Goal: Information Seeking & Learning: Learn about a topic

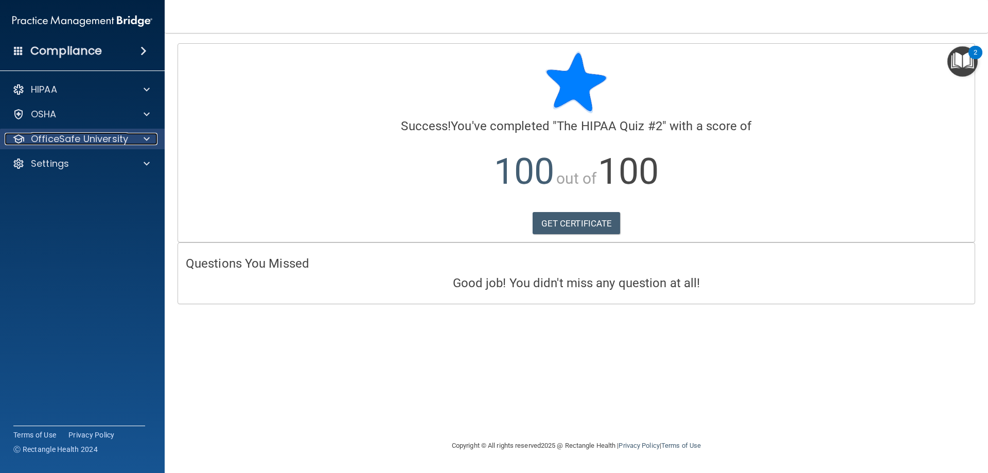
click at [108, 133] on p "OfficeSafe University" at bounding box center [79, 139] width 97 height 12
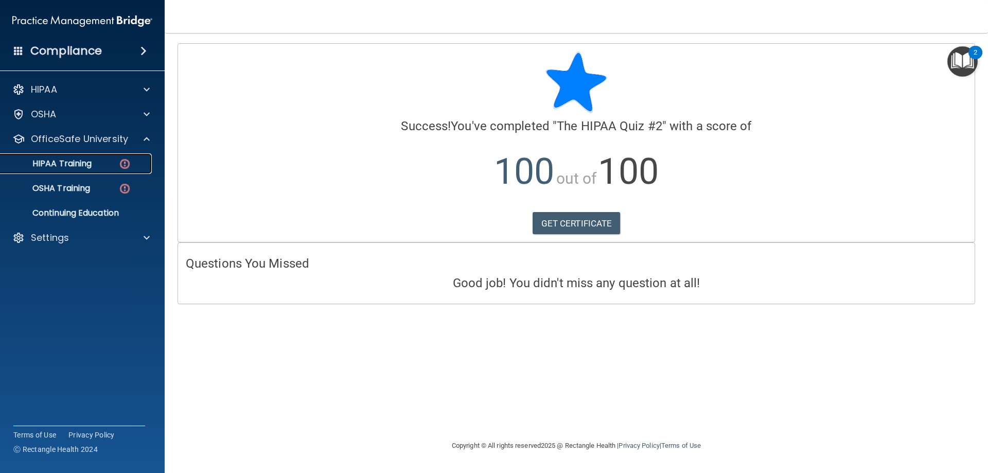
click at [116, 171] on link "HIPAA Training" at bounding box center [71, 163] width 162 height 21
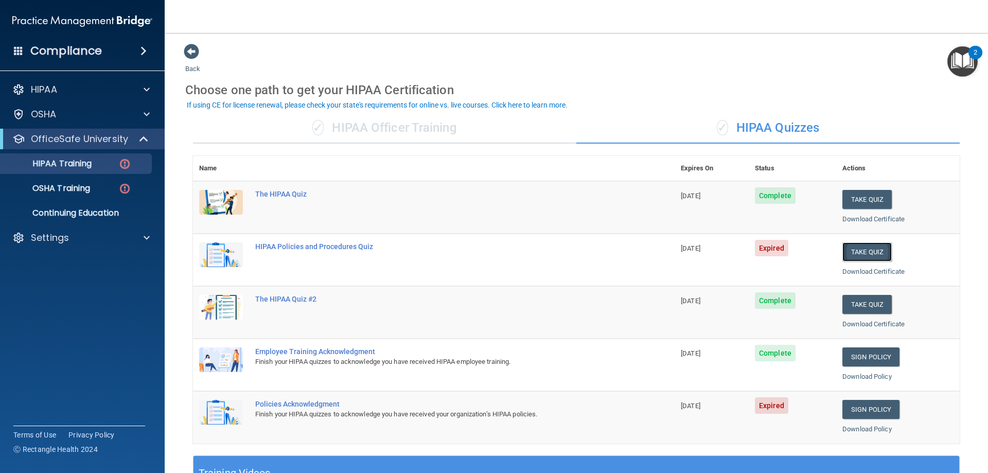
click at [870, 256] on button "Take Quiz" at bounding box center [866, 251] width 49 height 19
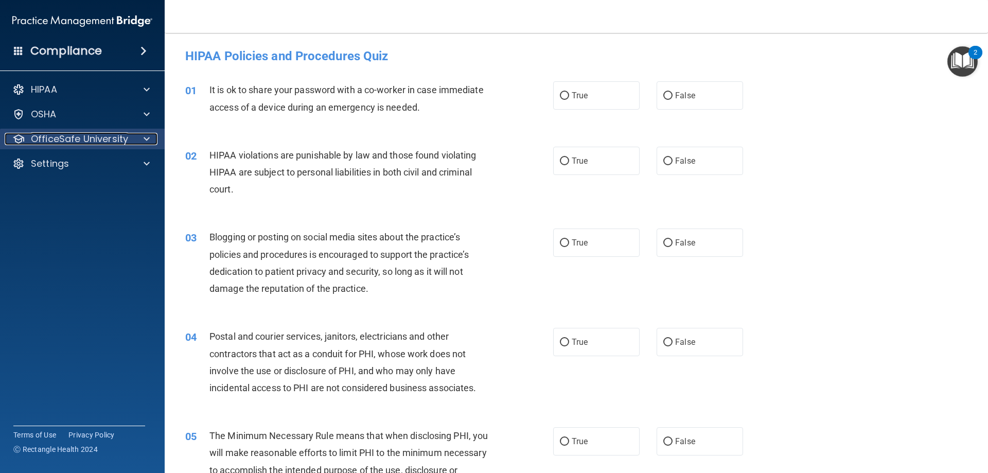
click at [102, 139] on p "OfficeSafe University" at bounding box center [79, 139] width 97 height 12
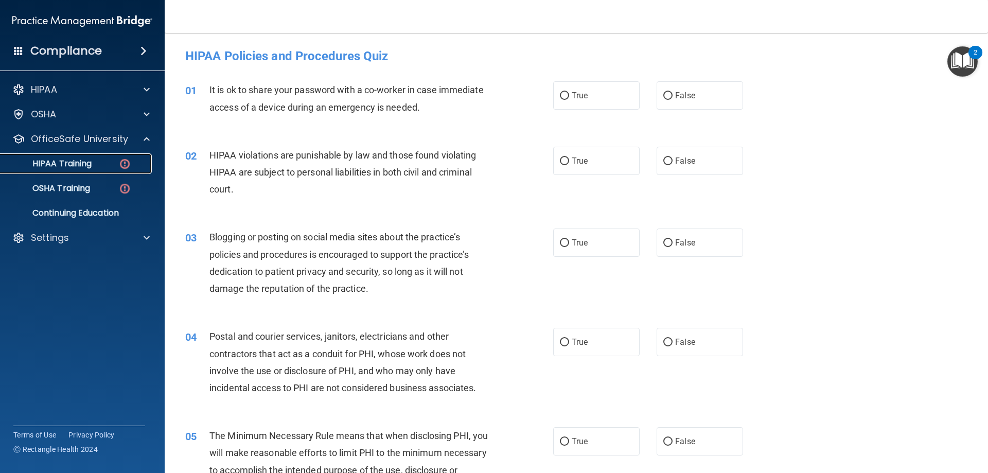
click at [99, 164] on div "HIPAA Training" at bounding box center [77, 163] width 140 height 10
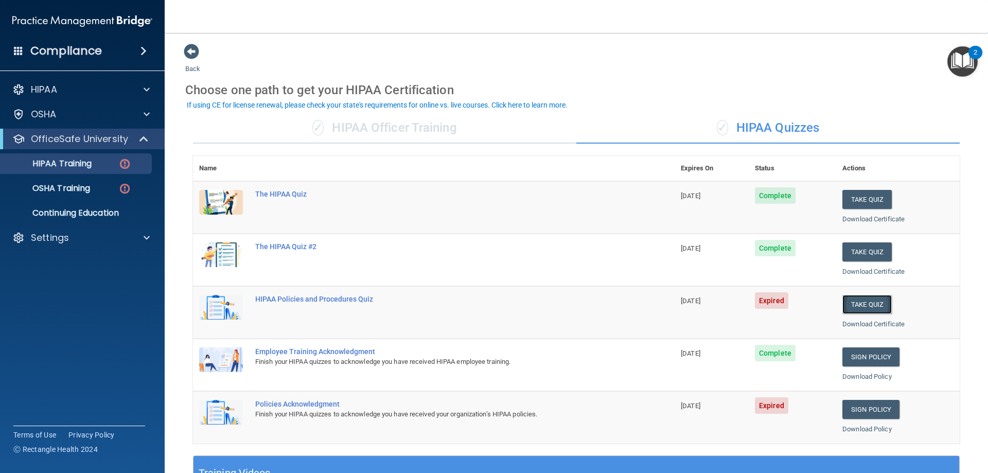
click at [872, 300] on button "Take Quiz" at bounding box center [866, 304] width 49 height 19
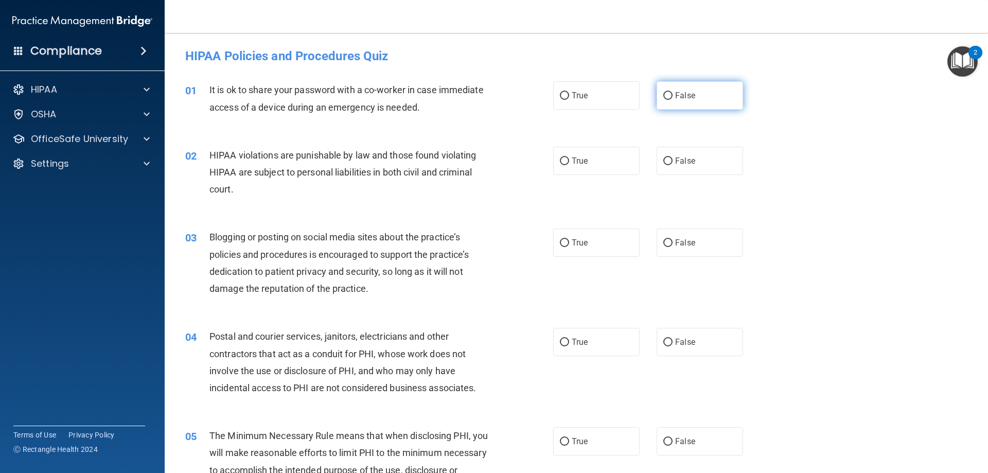
click at [712, 94] on label "False" at bounding box center [699, 95] width 86 height 28
click at [672, 94] on input "False" at bounding box center [667, 96] width 9 height 8
radio input "true"
click at [598, 159] on label "True" at bounding box center [596, 161] width 86 height 28
click at [569, 159] on input "True" at bounding box center [564, 161] width 9 height 8
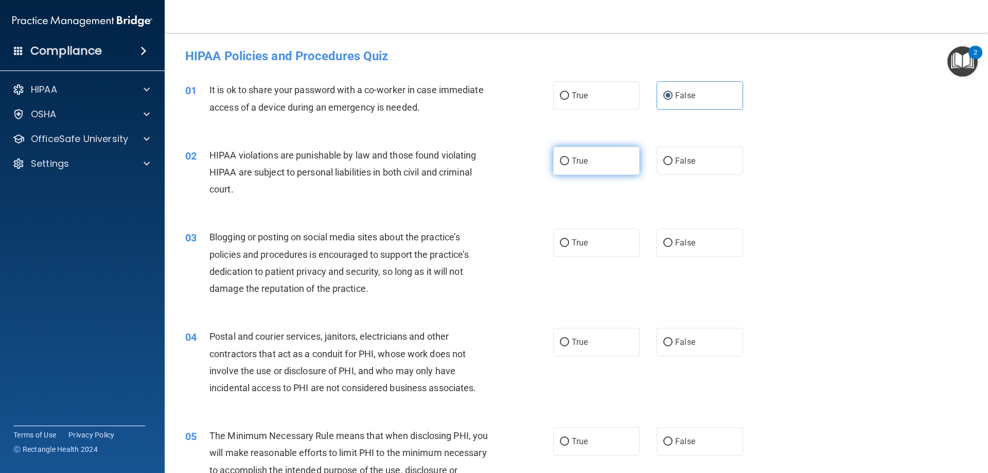
radio input "true"
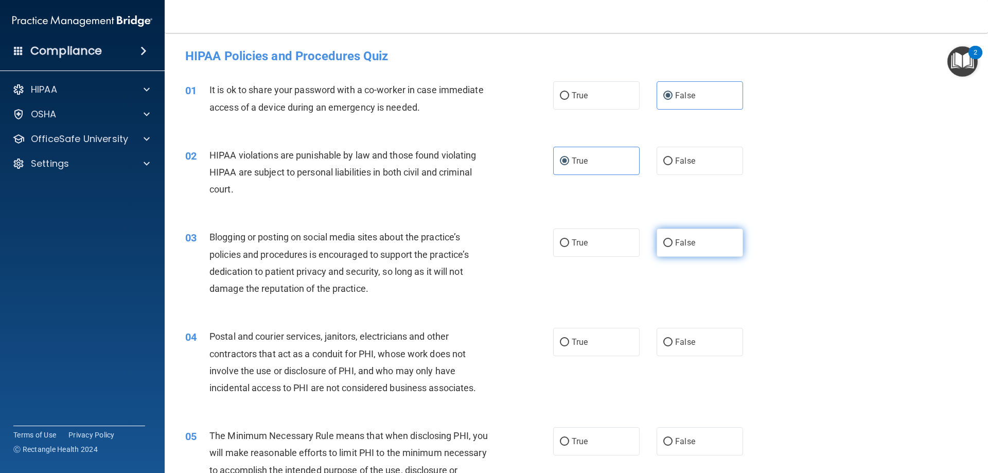
click at [701, 253] on label "False" at bounding box center [699, 242] width 86 height 28
click at [672, 247] on input "False" at bounding box center [667, 243] width 9 height 8
radio input "true"
click at [590, 248] on label "True" at bounding box center [596, 242] width 86 height 28
click at [569, 247] on input "True" at bounding box center [564, 243] width 9 height 8
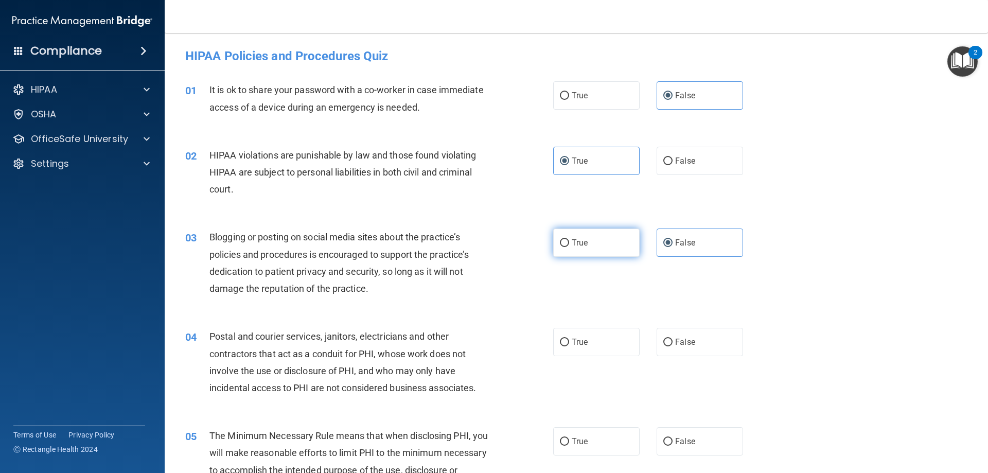
radio input "true"
click at [675, 236] on label "False" at bounding box center [699, 242] width 86 height 28
click at [672, 239] on input "False" at bounding box center [667, 243] width 9 height 8
radio input "true"
radio input "false"
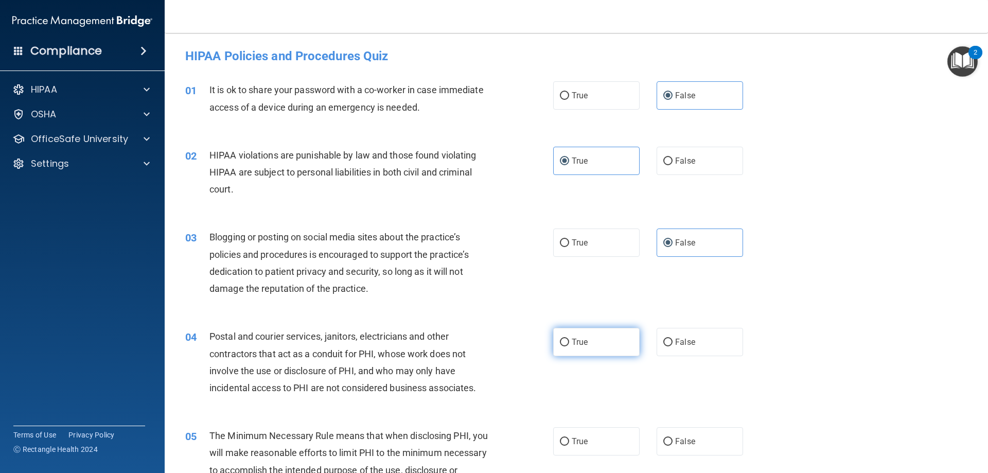
click at [601, 341] on label "True" at bounding box center [596, 342] width 86 height 28
click at [569, 341] on input "True" at bounding box center [564, 343] width 9 height 8
radio input "true"
click at [602, 437] on label "True" at bounding box center [596, 441] width 86 height 28
click at [569, 438] on input "True" at bounding box center [564, 442] width 9 height 8
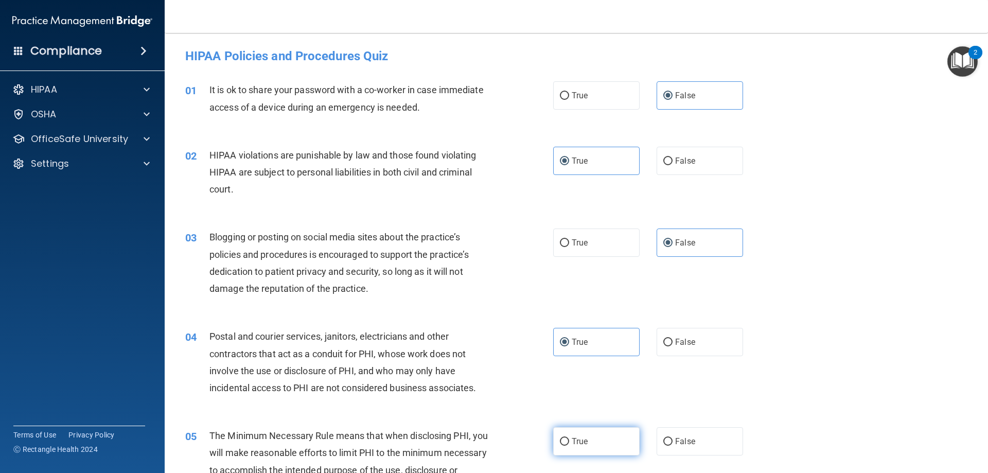
radio input "true"
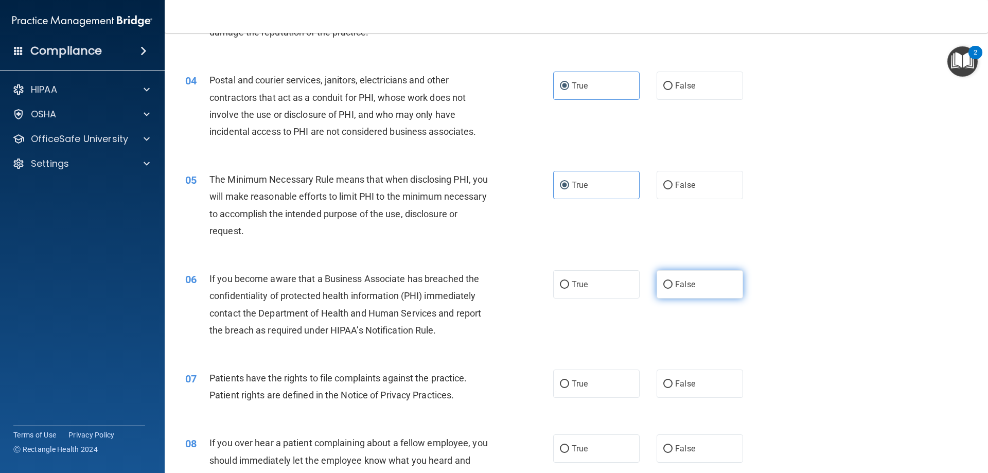
scroll to position [257, 0]
click at [678, 275] on label "False" at bounding box center [699, 283] width 86 height 28
click at [672, 280] on input "False" at bounding box center [667, 284] width 9 height 8
radio input "true"
click at [680, 376] on label "False" at bounding box center [699, 382] width 86 height 28
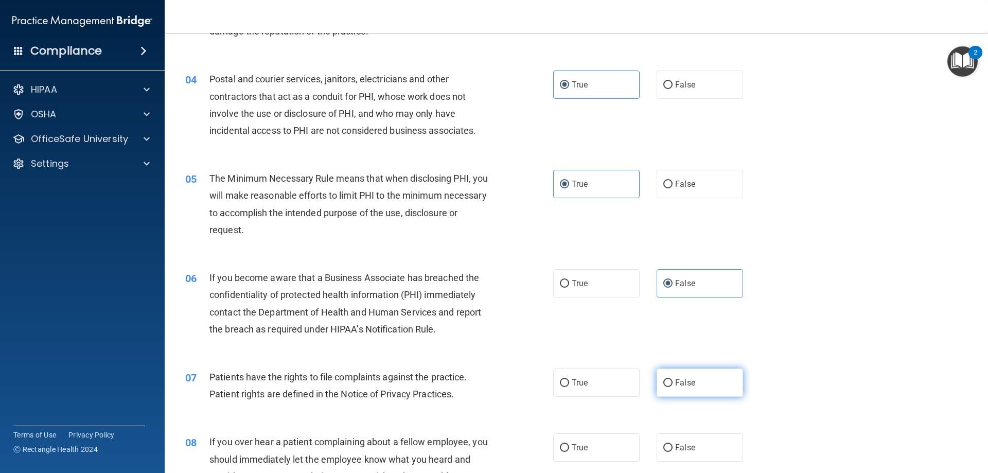
click at [672, 379] on input "False" at bounding box center [667, 383] width 9 height 8
radio input "true"
click at [695, 449] on label "False" at bounding box center [699, 447] width 86 height 28
click at [672, 449] on input "False" at bounding box center [667, 448] width 9 height 8
radio input "true"
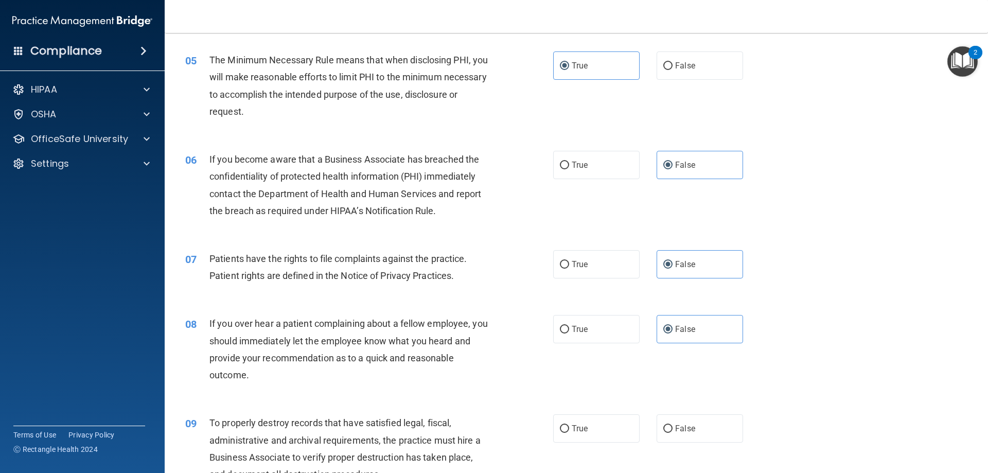
scroll to position [412, 0]
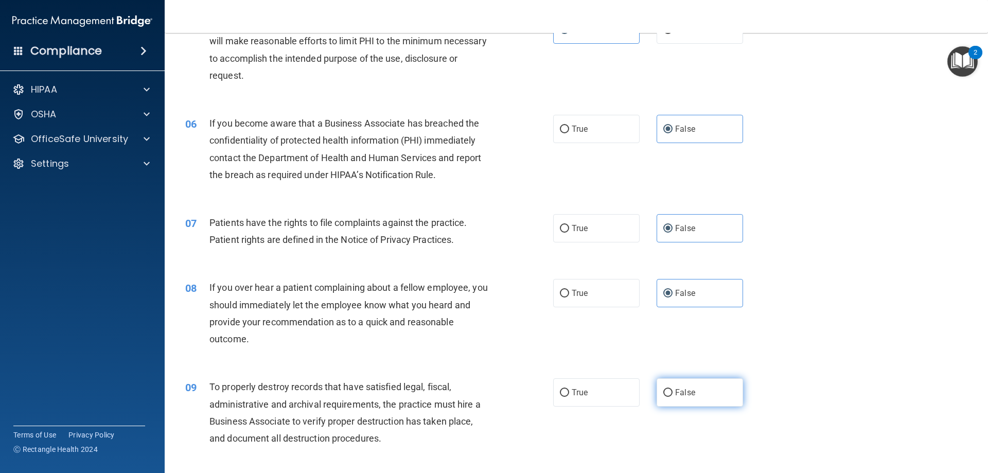
click at [708, 394] on label "False" at bounding box center [699, 392] width 86 height 28
click at [672, 394] on input "False" at bounding box center [667, 393] width 9 height 8
radio input "true"
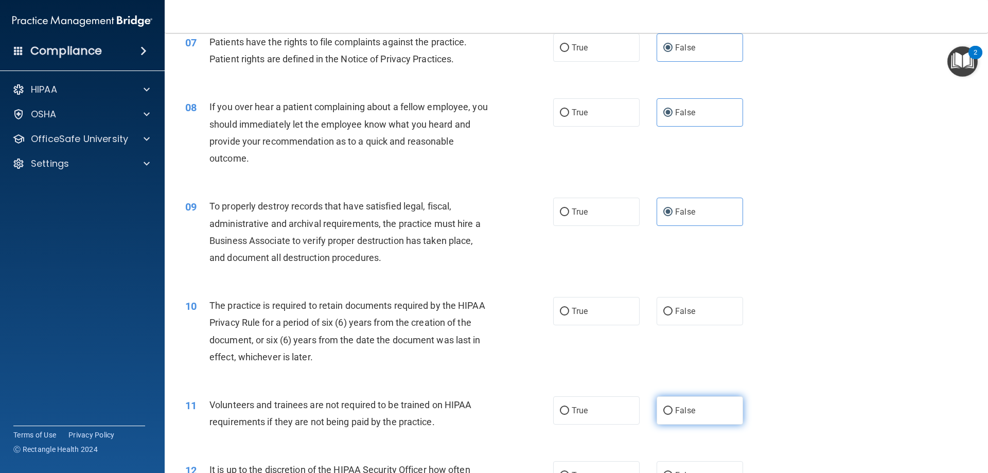
scroll to position [617, 0]
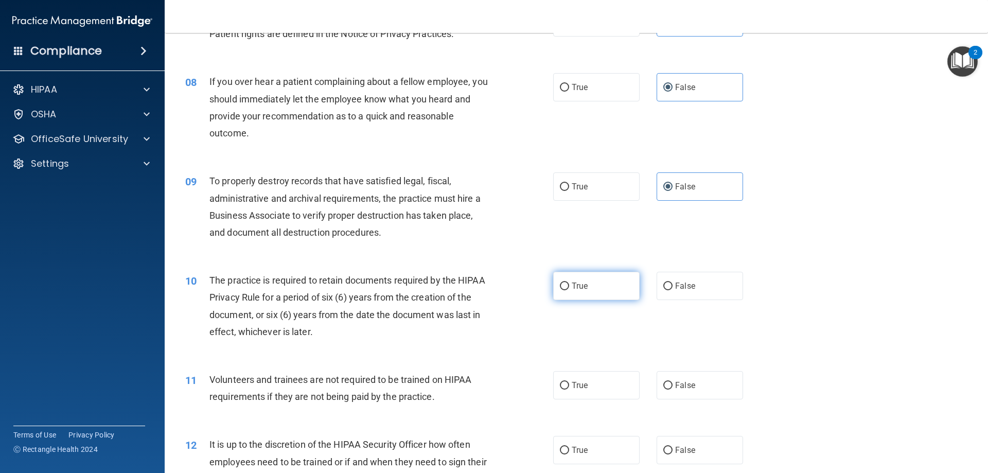
click at [595, 293] on label "True" at bounding box center [596, 286] width 86 height 28
click at [569, 290] on input "True" at bounding box center [564, 286] width 9 height 8
radio input "true"
click at [606, 388] on label "True" at bounding box center [596, 385] width 86 height 28
click at [569, 388] on input "True" at bounding box center [564, 386] width 9 height 8
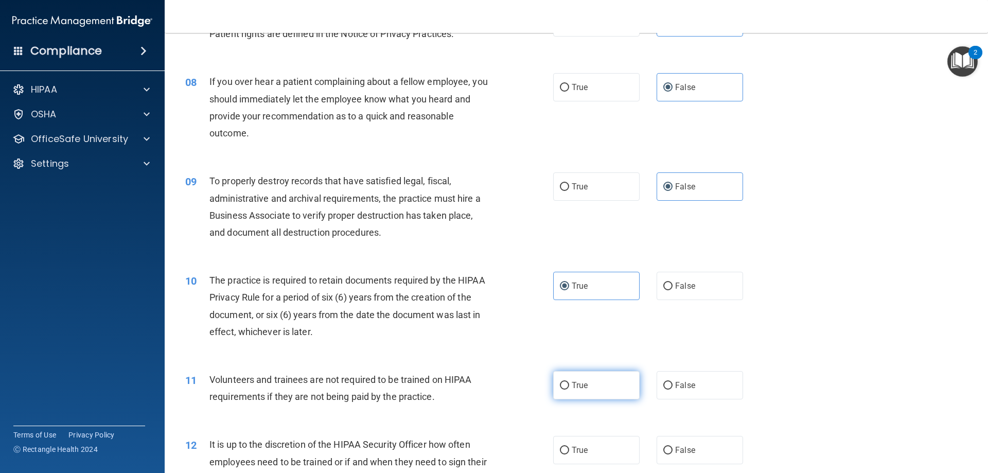
radio input "true"
click at [606, 453] on label "True" at bounding box center [596, 450] width 86 height 28
click at [569, 453] on input "True" at bounding box center [564, 451] width 9 height 8
radio input "true"
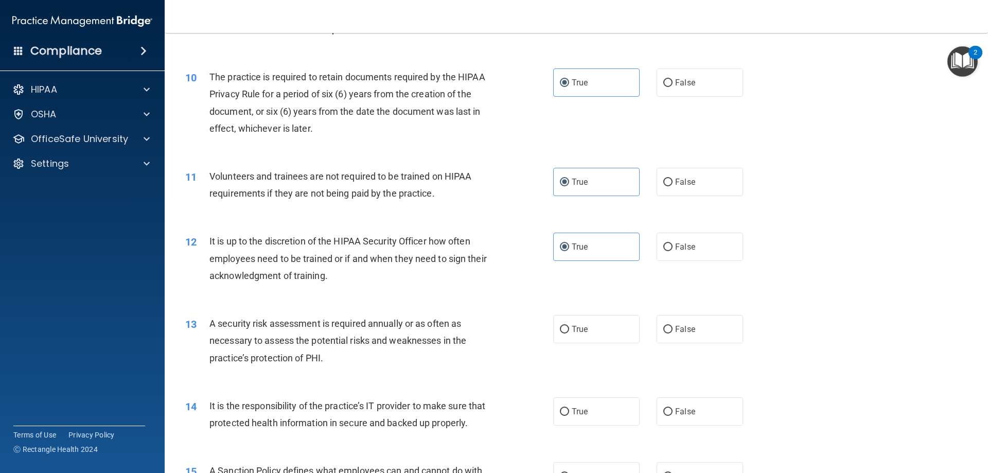
scroll to position [823, 0]
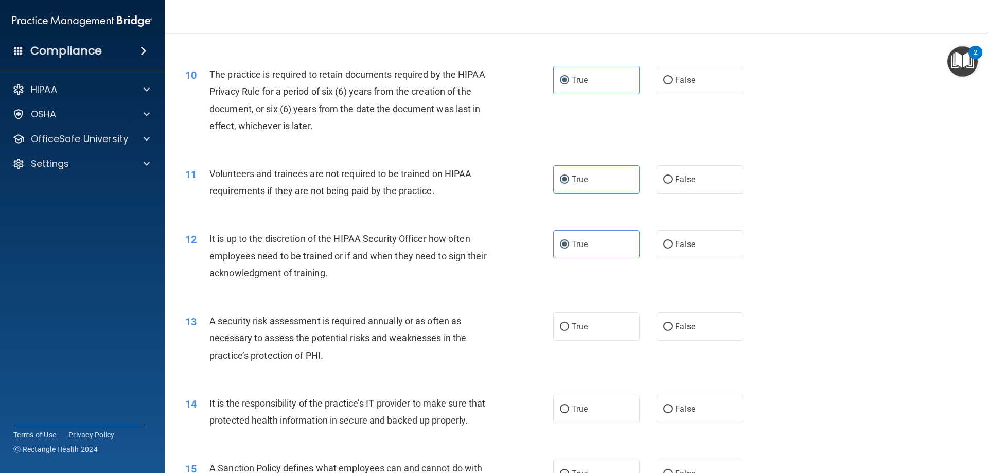
click at [737, 326] on div "True False" at bounding box center [656, 326] width 207 height 28
click at [708, 325] on label "False" at bounding box center [699, 326] width 86 height 28
click at [672, 325] on input "False" at bounding box center [667, 327] width 9 height 8
radio input "true"
click at [708, 411] on label "False" at bounding box center [699, 409] width 86 height 28
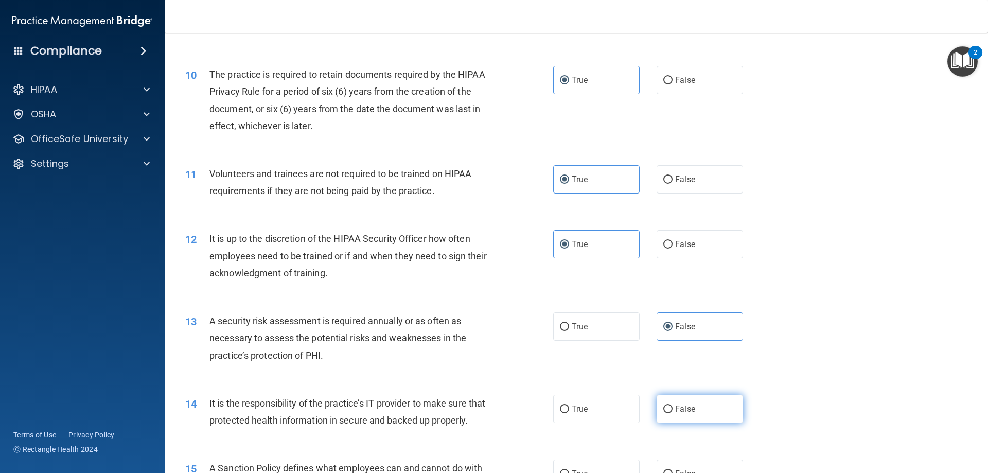
click at [672, 411] on input "False" at bounding box center [667, 409] width 9 height 8
radio input "true"
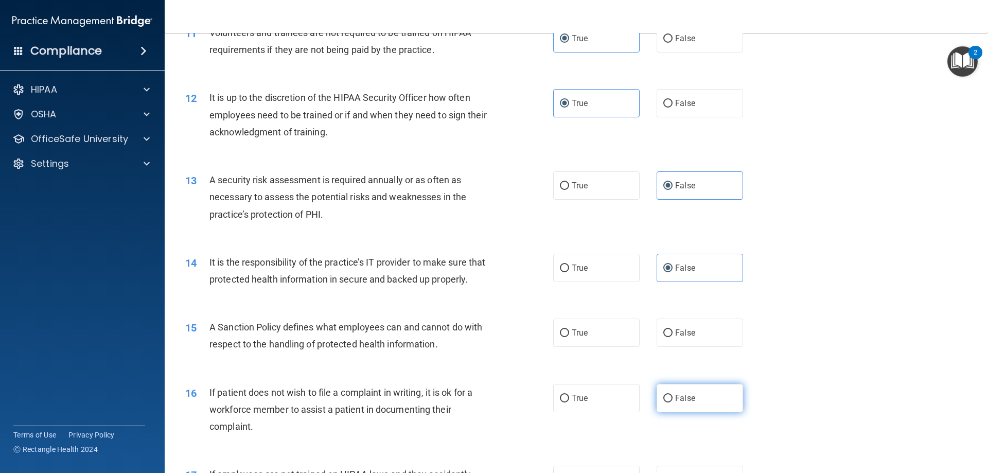
scroll to position [1080, 0]
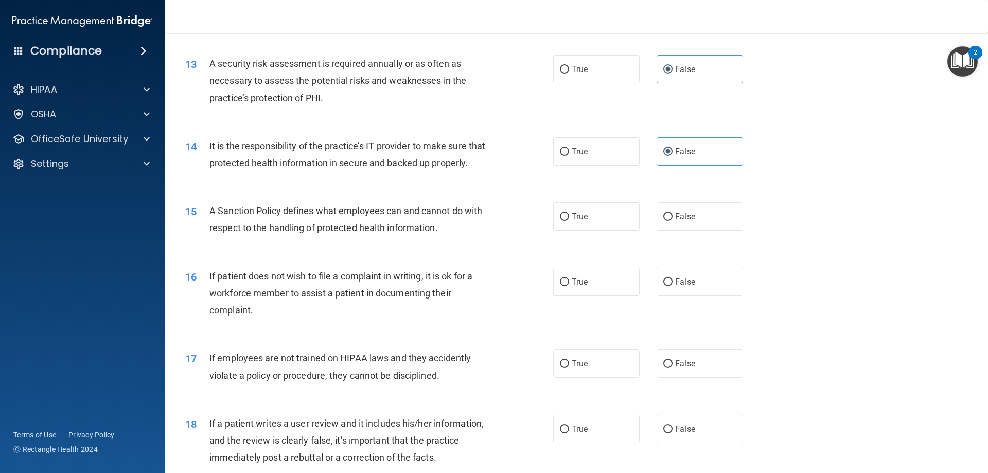
click at [602, 226] on label "True" at bounding box center [596, 216] width 86 height 28
click at [569, 221] on input "True" at bounding box center [564, 217] width 9 height 8
radio input "true"
click at [614, 296] on label "True" at bounding box center [596, 282] width 86 height 28
click at [569, 286] on input "True" at bounding box center [564, 282] width 9 height 8
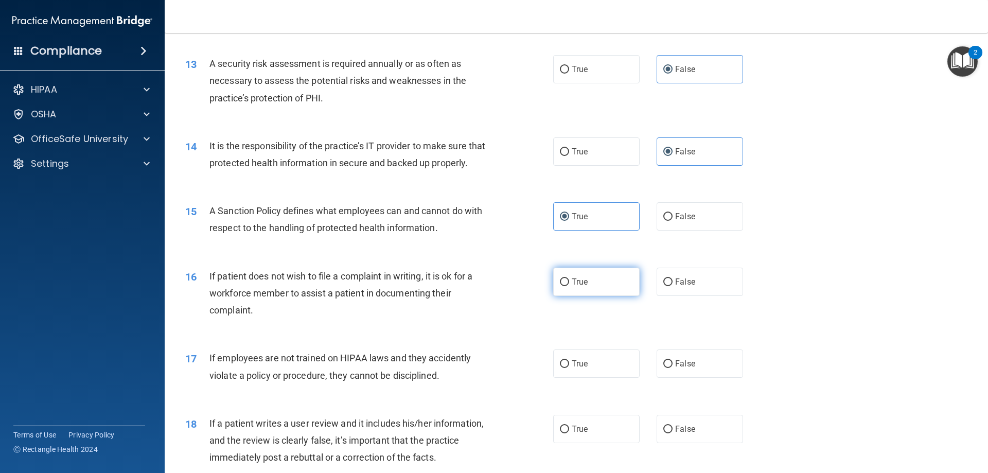
radio input "true"
click at [612, 378] on label "True" at bounding box center [596, 363] width 86 height 28
click at [569, 368] on input "True" at bounding box center [564, 364] width 9 height 8
radio input "true"
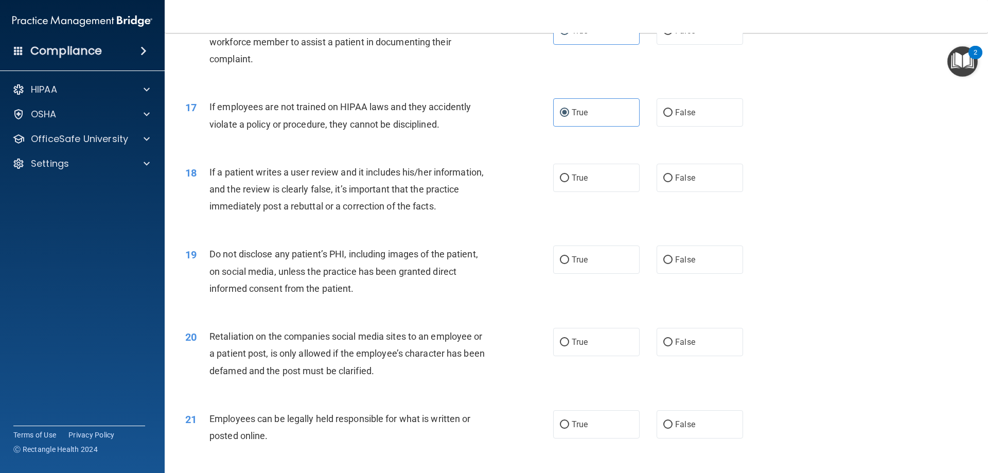
scroll to position [1338, 0]
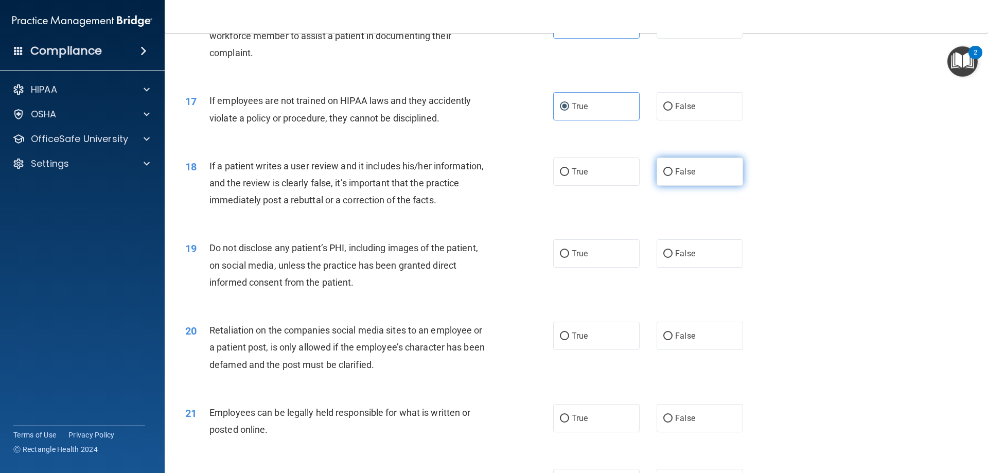
click at [705, 186] on label "False" at bounding box center [699, 171] width 86 height 28
click at [672, 176] on input "False" at bounding box center [667, 172] width 9 height 8
radio input "true"
click at [702, 268] on label "False" at bounding box center [699, 253] width 86 height 28
click at [672, 258] on input "False" at bounding box center [667, 254] width 9 height 8
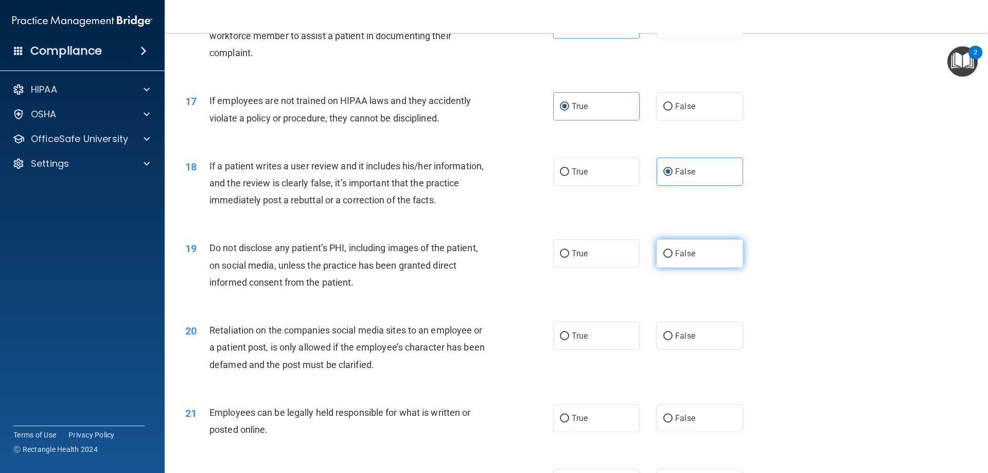
radio input "true"
click at [714, 350] on label "False" at bounding box center [699, 336] width 86 height 28
click at [672, 340] on input "False" at bounding box center [667, 336] width 9 height 8
radio input "true"
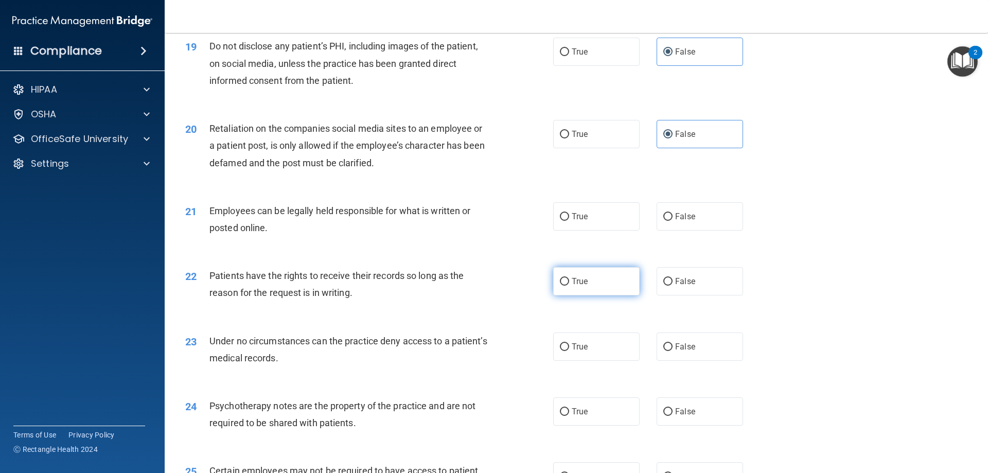
scroll to position [1543, 0]
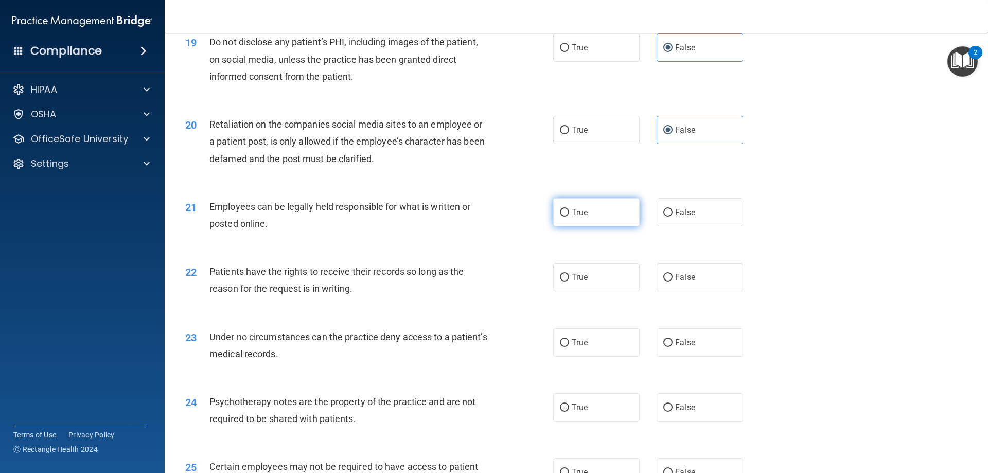
click at [578, 226] on label "True" at bounding box center [596, 212] width 86 height 28
click at [569, 217] on input "True" at bounding box center [564, 213] width 9 height 8
radio input "true"
click at [576, 291] on label "True" at bounding box center [596, 277] width 86 height 28
click at [569, 281] on input "True" at bounding box center [564, 278] width 9 height 8
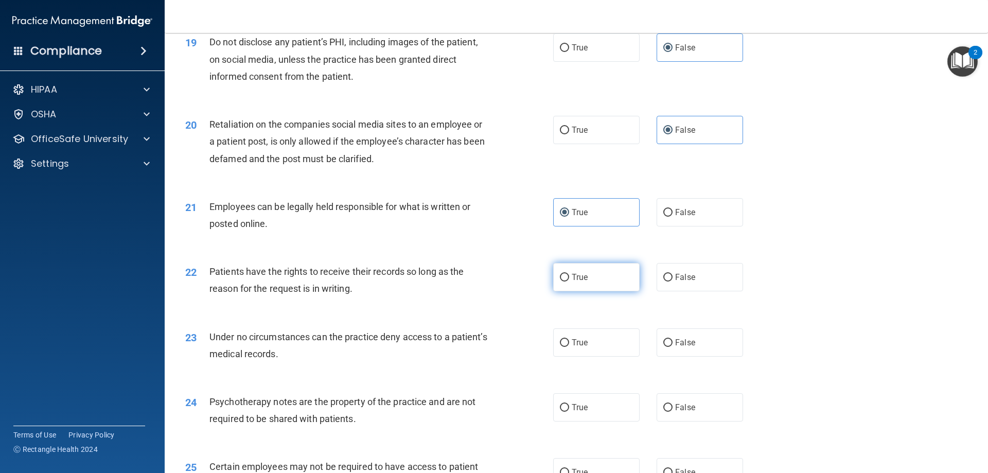
radio input "true"
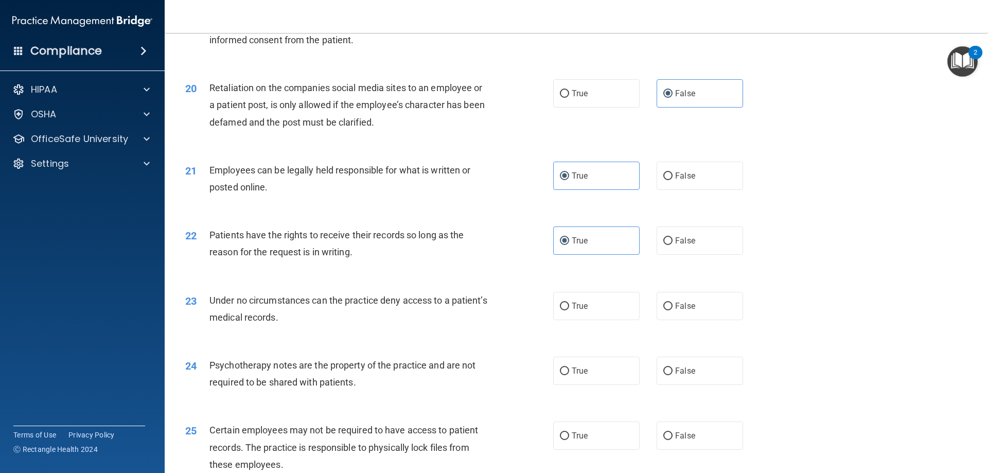
scroll to position [1595, 0]
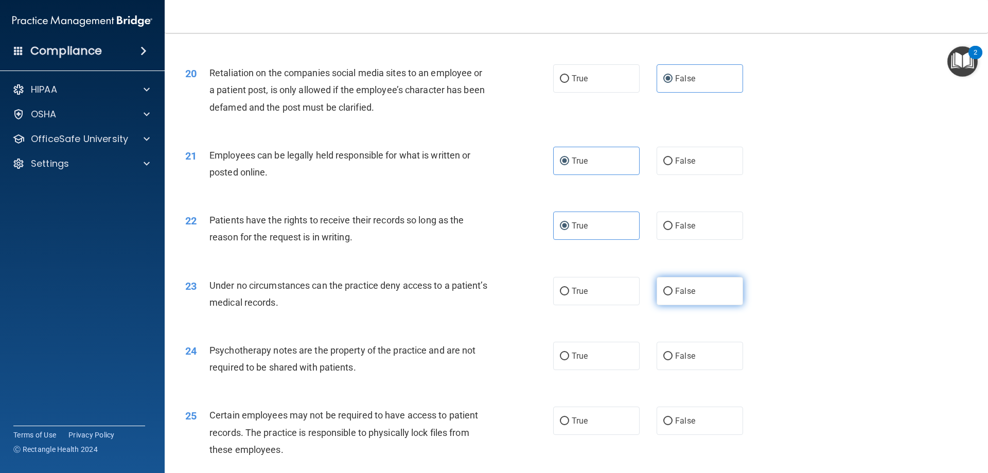
click at [702, 304] on label "False" at bounding box center [699, 291] width 86 height 28
click at [672, 295] on input "False" at bounding box center [667, 292] width 9 height 8
radio input "true"
drag, startPoint x: 703, startPoint y: 365, endPoint x: 752, endPoint y: 357, distance: 49.1
click at [703, 365] on label "False" at bounding box center [699, 356] width 86 height 28
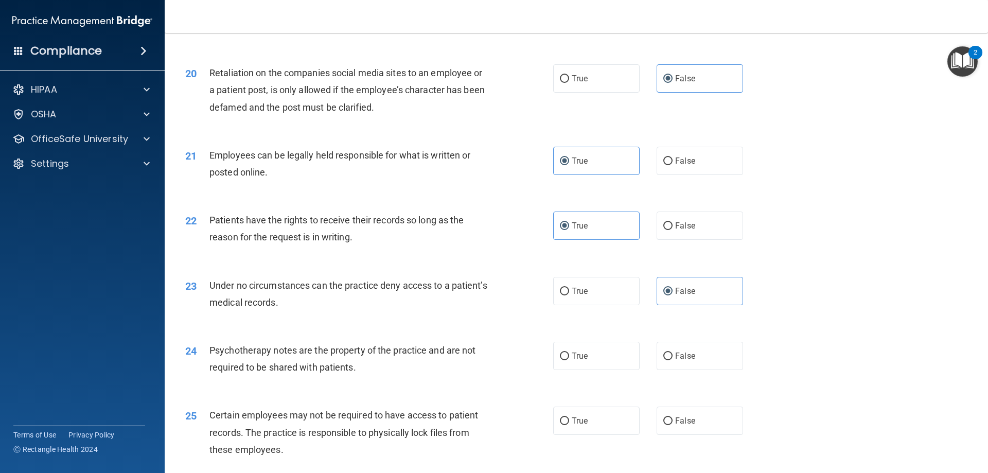
click at [672, 360] on input "False" at bounding box center [667, 356] width 9 height 8
radio input "true"
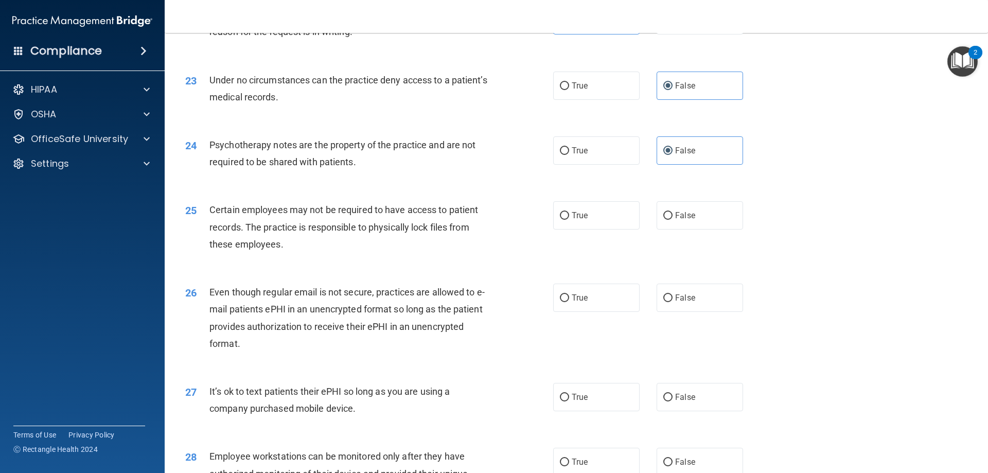
scroll to position [1801, 0]
click at [589, 229] on label "True" at bounding box center [596, 215] width 86 height 28
click at [569, 219] on input "True" at bounding box center [564, 215] width 9 height 8
radio input "true"
click at [704, 311] on label "False" at bounding box center [699, 297] width 86 height 28
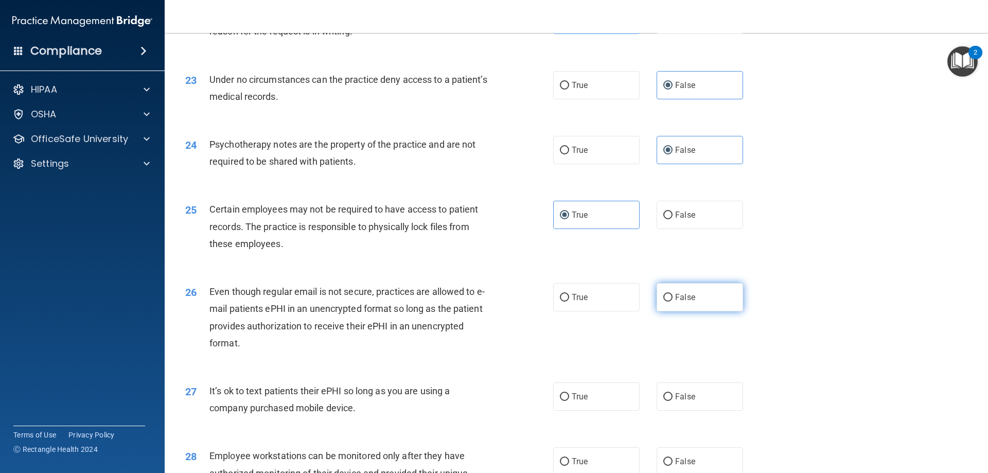
click at [672, 301] on input "False" at bounding box center [667, 298] width 9 height 8
radio input "true"
click at [721, 411] on label "False" at bounding box center [699, 396] width 86 height 28
click at [672, 401] on input "False" at bounding box center [667, 397] width 9 height 8
radio input "true"
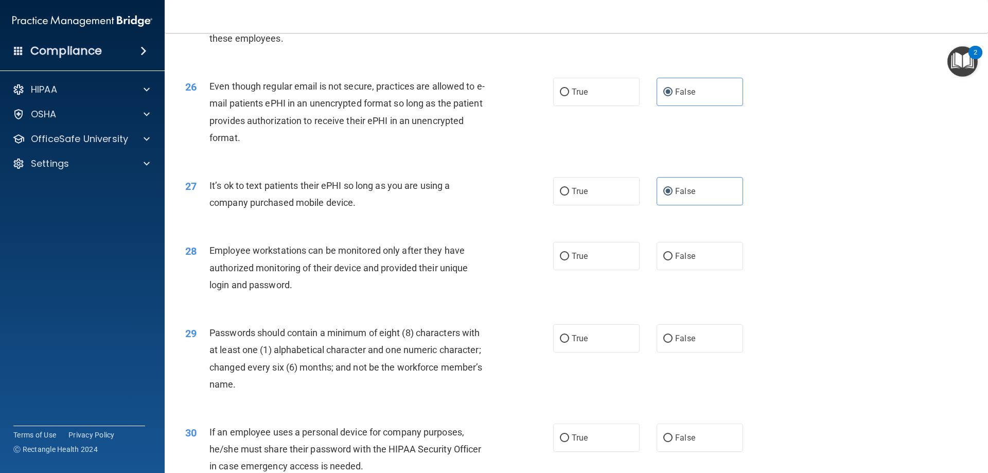
scroll to position [2006, 0]
click at [562, 270] on label "True" at bounding box center [596, 255] width 86 height 28
click at [562, 260] on input "True" at bounding box center [564, 256] width 9 height 8
radio input "true"
click at [576, 343] on span "True" at bounding box center [580, 338] width 16 height 10
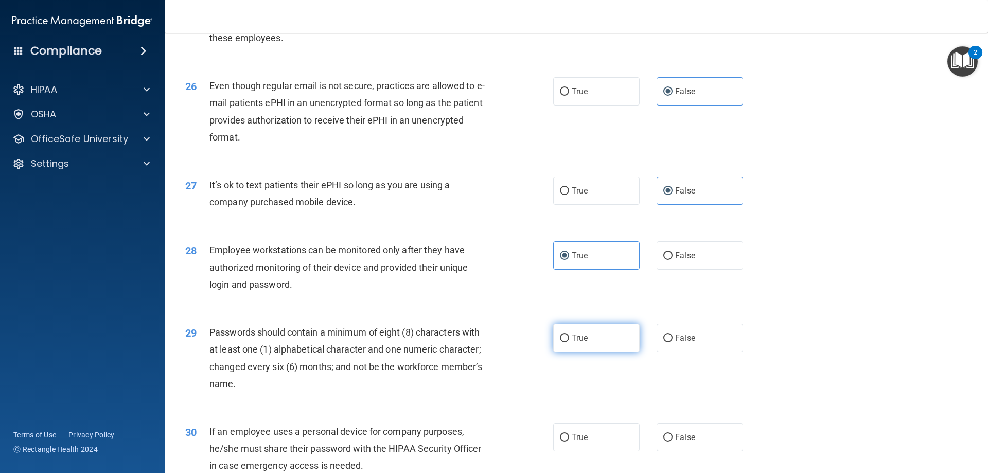
click at [569, 342] on input "True" at bounding box center [564, 338] width 9 height 8
radio input "true"
drag, startPoint x: 587, startPoint y: 446, endPoint x: 722, endPoint y: 399, distance: 142.9
click at [589, 446] on label "True" at bounding box center [596, 437] width 86 height 28
click at [569, 441] on input "True" at bounding box center [564, 438] width 9 height 8
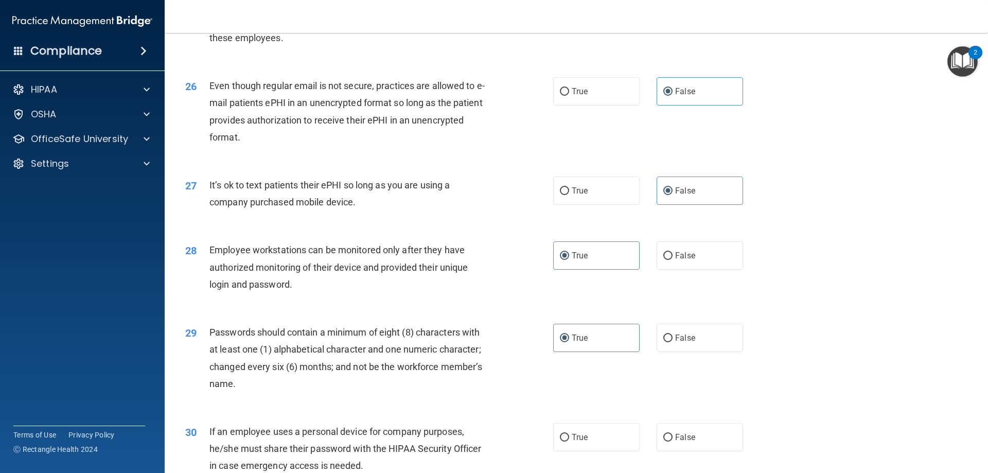
radio input "true"
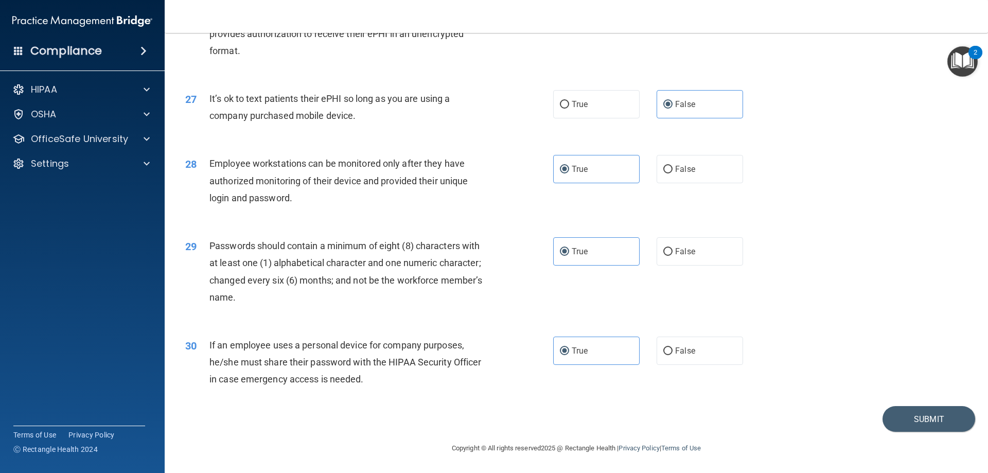
scroll to position [2110, 0]
click at [926, 429] on button "Submit" at bounding box center [928, 419] width 93 height 26
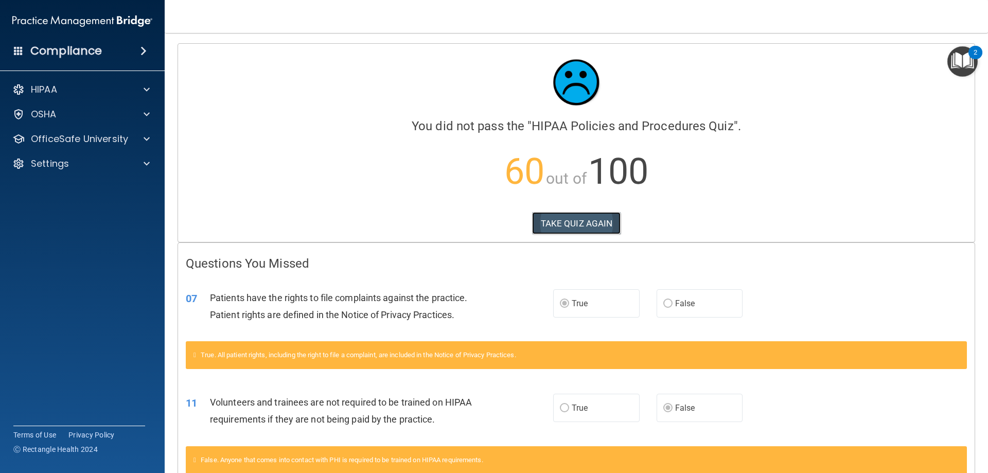
click at [587, 220] on button "TAKE QUIZ AGAIN" at bounding box center [576, 223] width 89 height 23
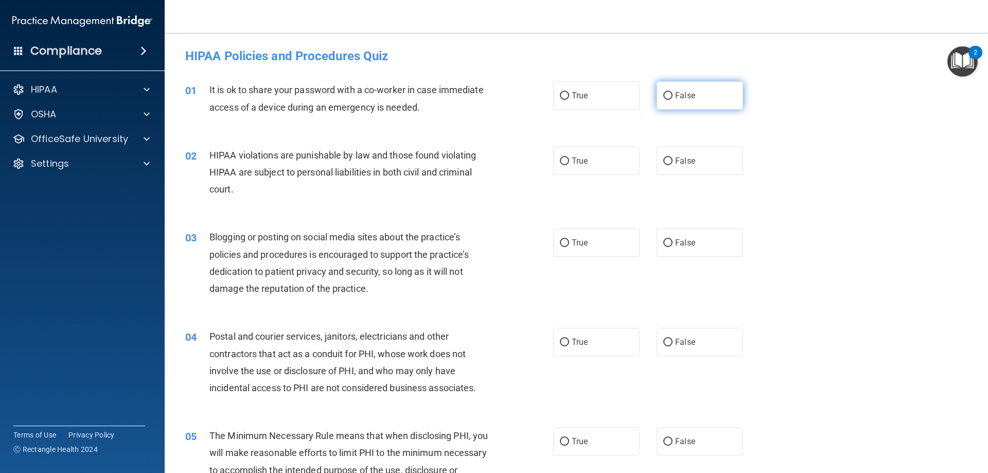
click at [692, 102] on label "False" at bounding box center [699, 95] width 86 height 28
click at [672, 100] on input "False" at bounding box center [667, 96] width 9 height 8
radio input "true"
click at [602, 162] on label "True" at bounding box center [596, 161] width 86 height 28
click at [569, 162] on input "True" at bounding box center [564, 161] width 9 height 8
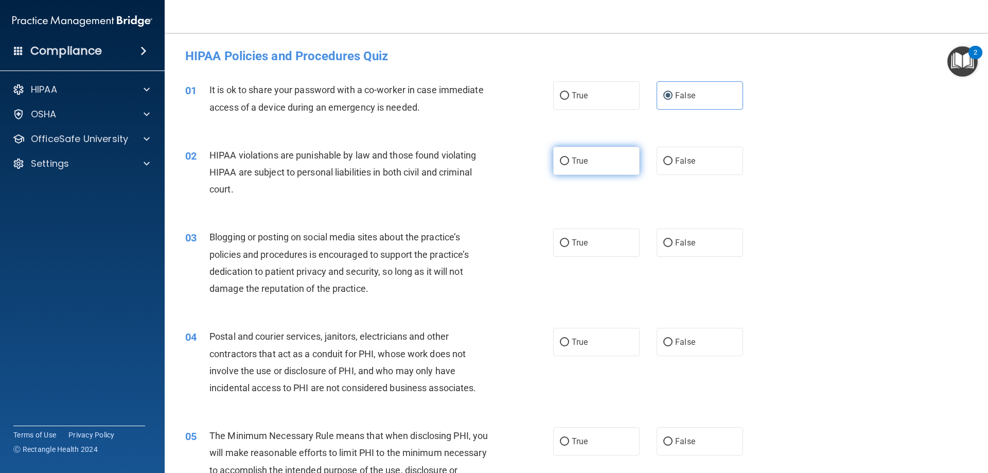
radio input "true"
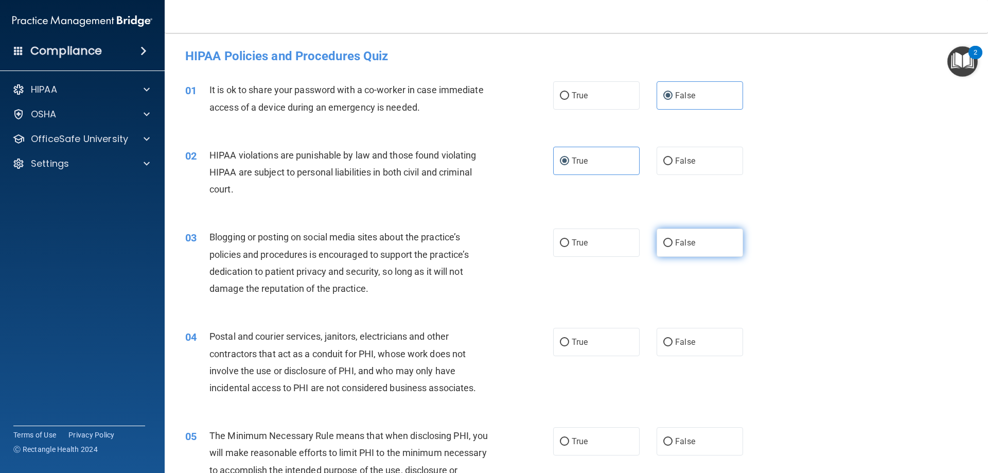
click at [688, 248] on label "False" at bounding box center [699, 242] width 86 height 28
click at [672, 247] on input "False" at bounding box center [667, 243] width 9 height 8
radio input "true"
click at [567, 349] on label "True" at bounding box center [596, 342] width 86 height 28
click at [567, 346] on input "True" at bounding box center [564, 343] width 9 height 8
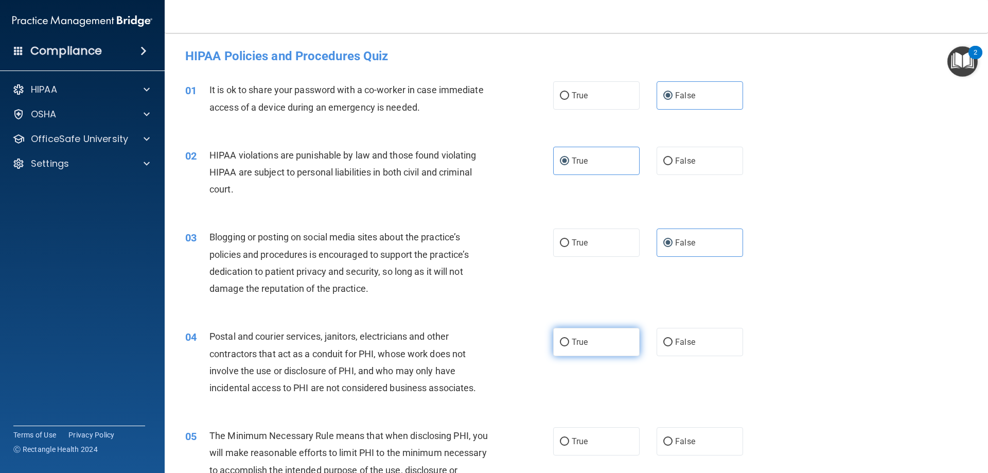
radio input "true"
click at [596, 437] on label "True" at bounding box center [596, 441] width 86 height 28
click at [569, 438] on input "True" at bounding box center [564, 442] width 9 height 8
radio input "true"
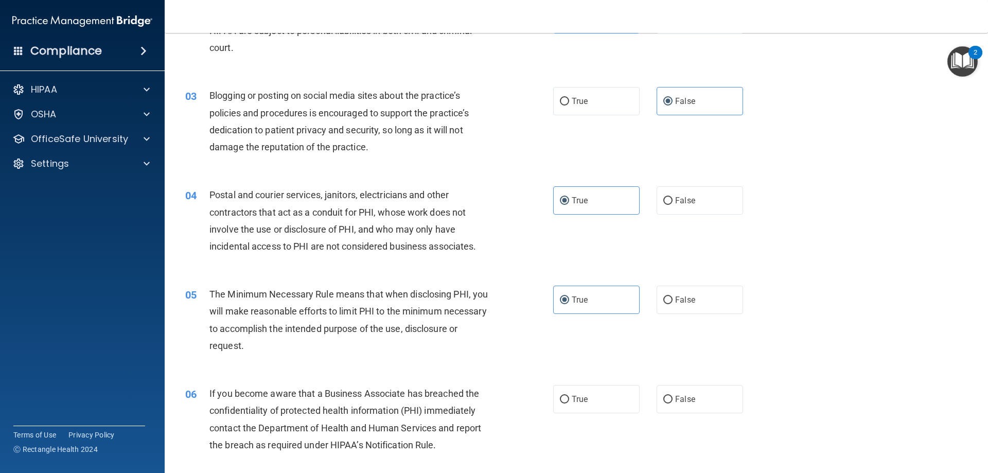
scroll to position [154, 0]
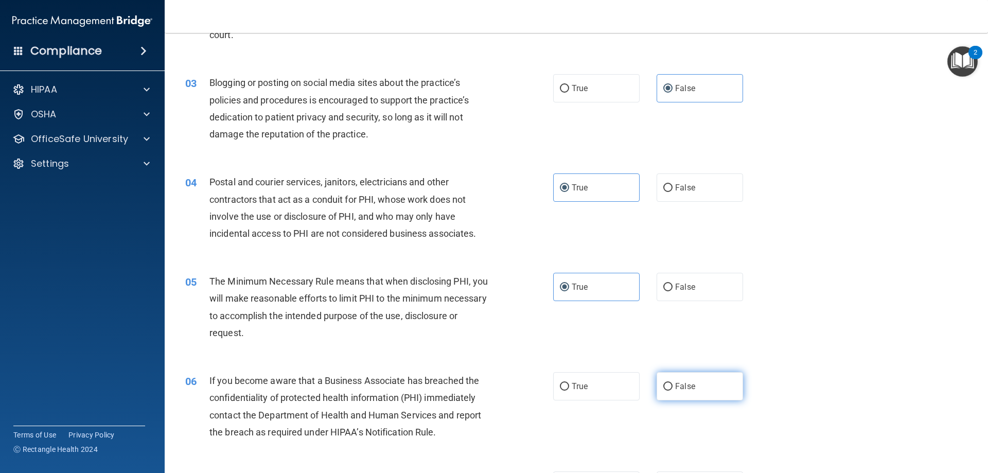
click at [707, 391] on label "False" at bounding box center [699, 386] width 86 height 28
click at [672, 390] on input "False" at bounding box center [667, 387] width 9 height 8
radio input "true"
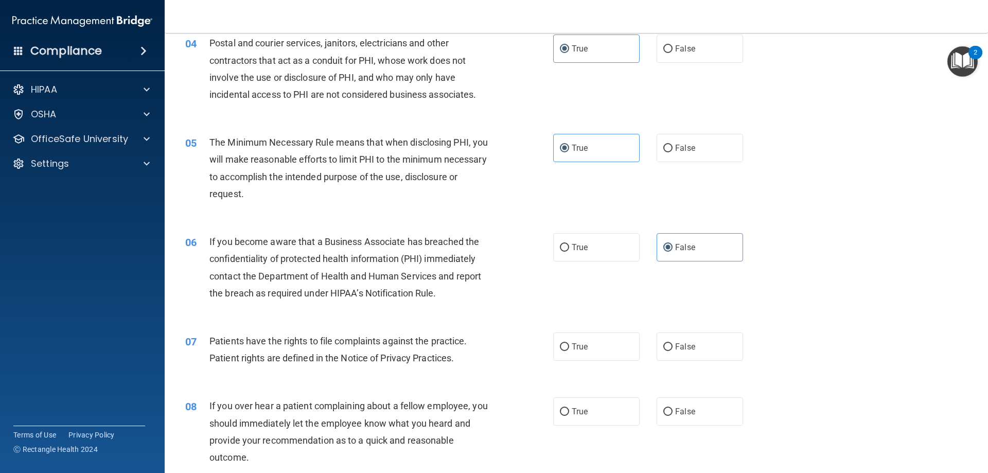
scroll to position [309, 0]
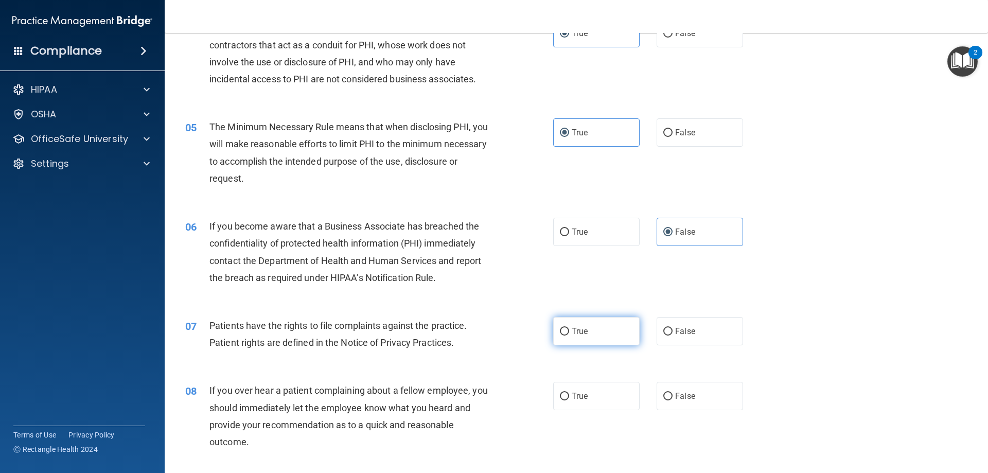
click at [586, 333] on label "True" at bounding box center [596, 331] width 86 height 28
click at [569, 333] on input "True" at bounding box center [564, 332] width 9 height 8
radio input "true"
click at [680, 407] on label "False" at bounding box center [699, 396] width 86 height 28
click at [672, 400] on input "False" at bounding box center [667, 397] width 9 height 8
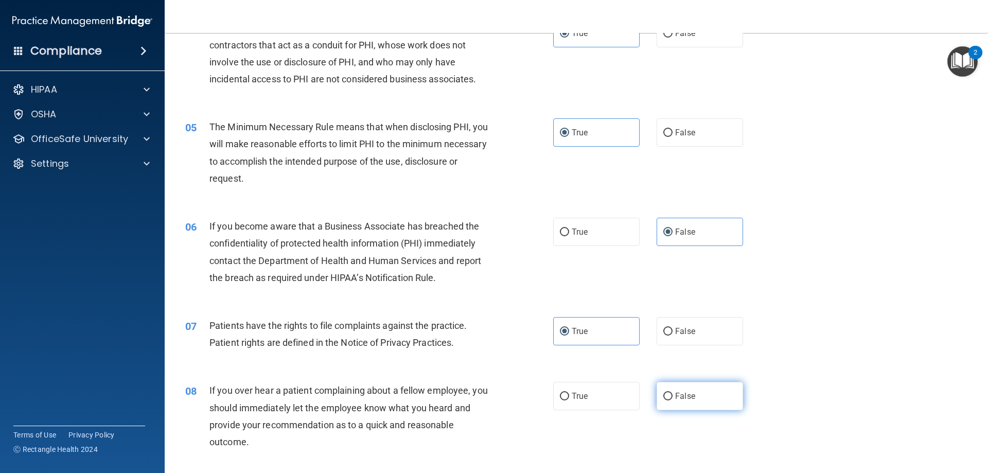
radio input "true"
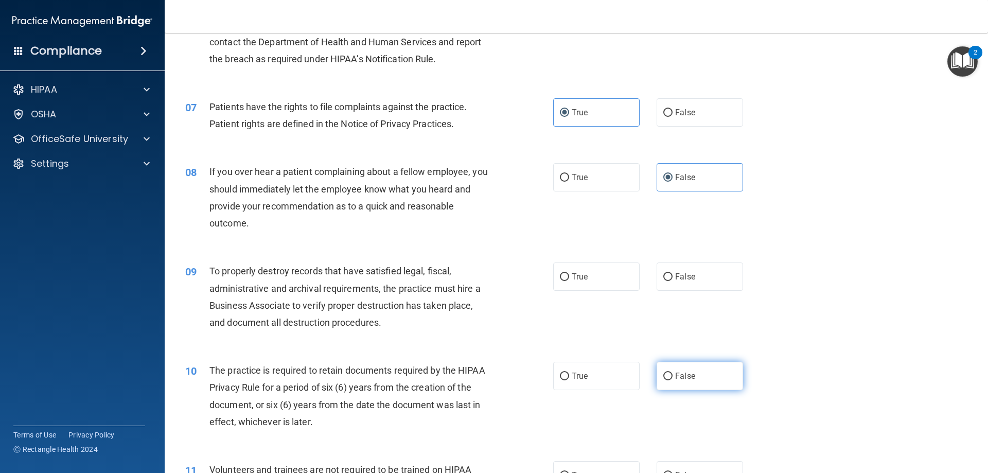
scroll to position [566, 0]
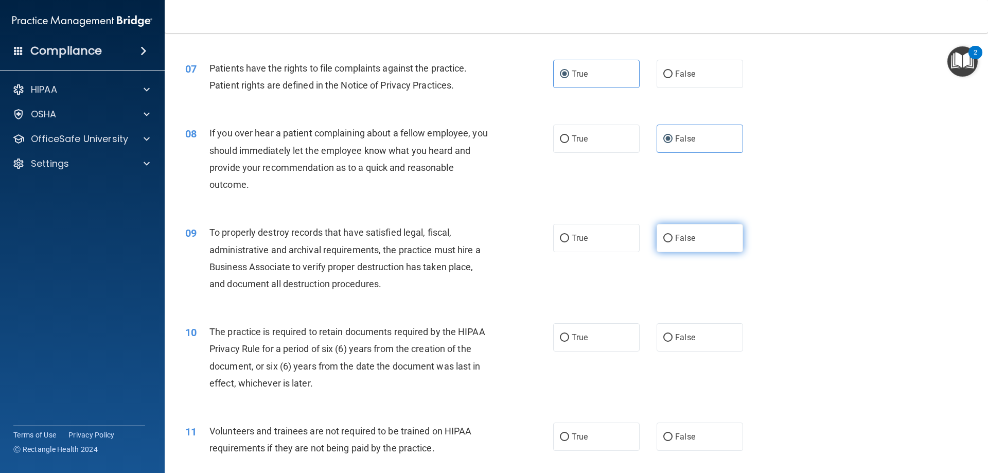
click at [694, 244] on label "False" at bounding box center [699, 238] width 86 height 28
click at [672, 242] on input "False" at bounding box center [667, 239] width 9 height 8
radio input "true"
click at [572, 346] on label "True" at bounding box center [596, 337] width 86 height 28
click at [569, 342] on input "True" at bounding box center [564, 338] width 9 height 8
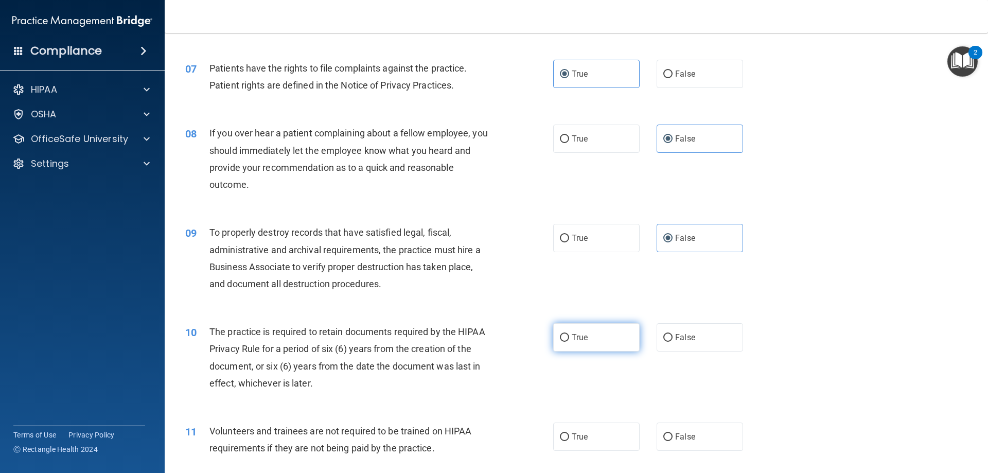
radio input "true"
click at [717, 439] on label "False" at bounding box center [699, 436] width 86 height 28
click at [672, 439] on input "False" at bounding box center [667, 437] width 9 height 8
radio input "true"
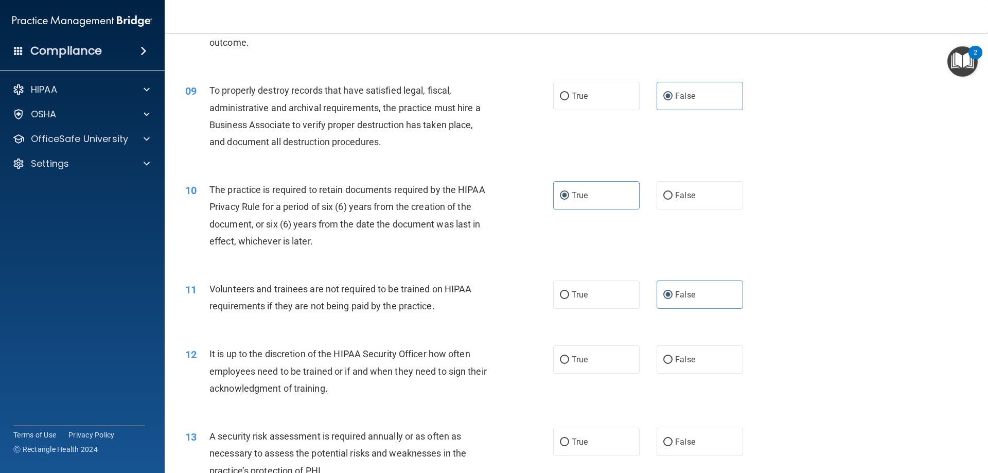
scroll to position [720, 0]
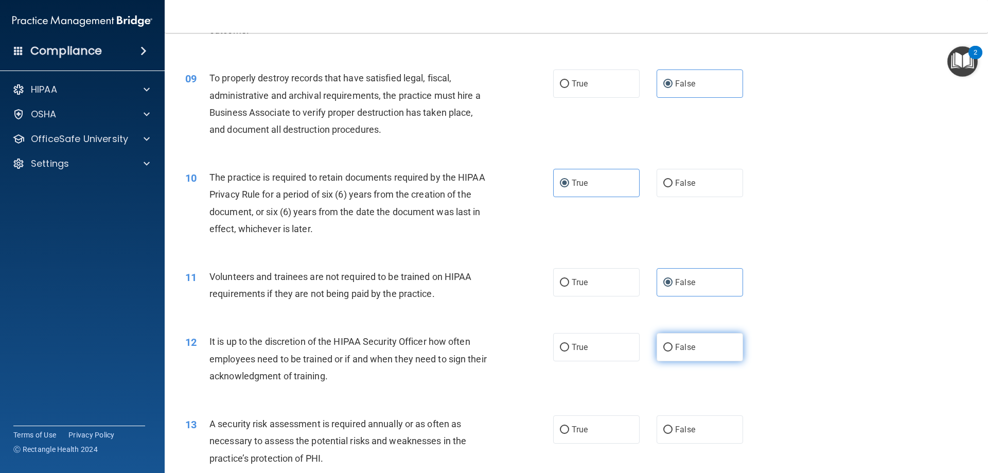
click at [716, 349] on label "False" at bounding box center [699, 347] width 86 height 28
click at [672, 349] on input "False" at bounding box center [667, 348] width 9 height 8
radio input "true"
click at [590, 428] on label "True" at bounding box center [596, 429] width 86 height 28
click at [569, 428] on input "True" at bounding box center [564, 430] width 9 height 8
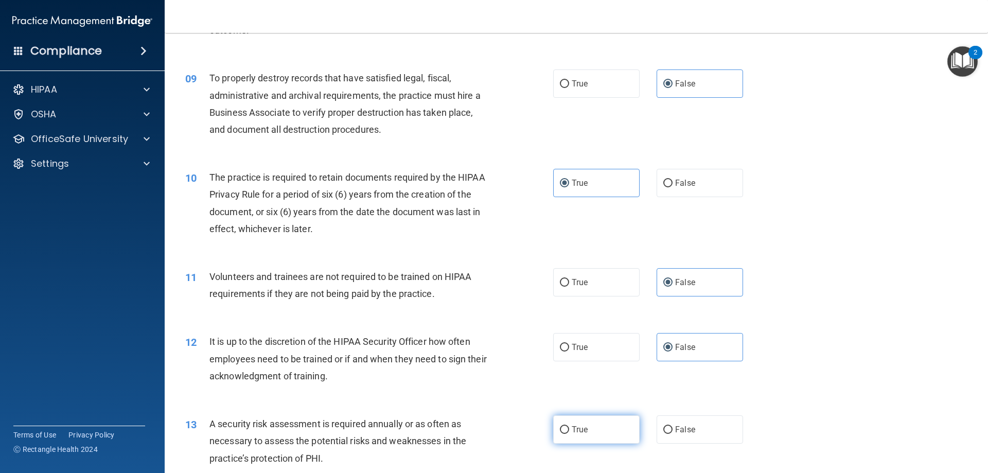
radio input "true"
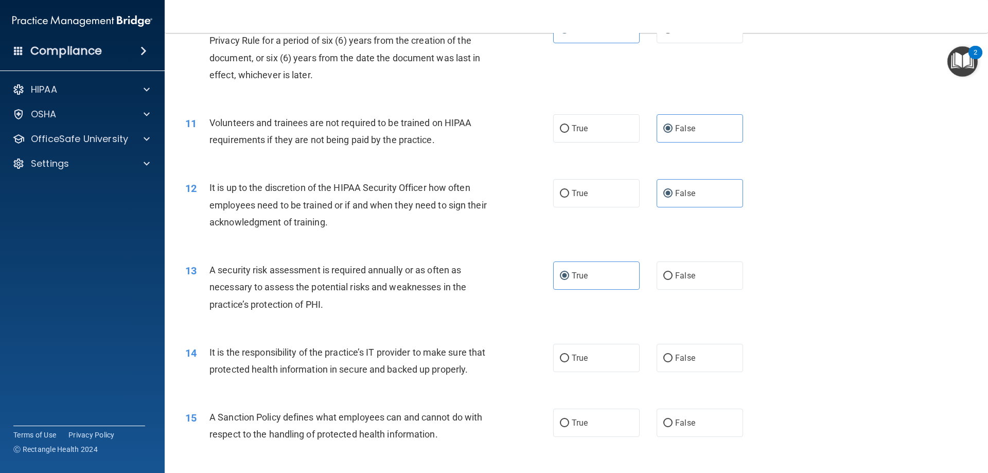
scroll to position [875, 0]
click at [704, 360] on label "False" at bounding box center [699, 357] width 86 height 28
click at [672, 360] on input "False" at bounding box center [667, 358] width 9 height 8
radio input "true"
click at [699, 436] on label "False" at bounding box center [699, 422] width 86 height 28
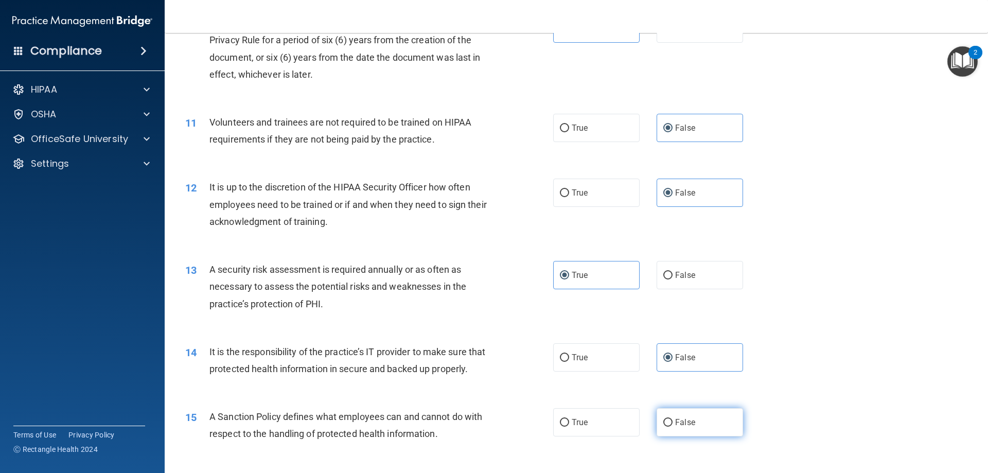
click at [672, 427] on input "False" at bounding box center [667, 423] width 9 height 8
radio input "true"
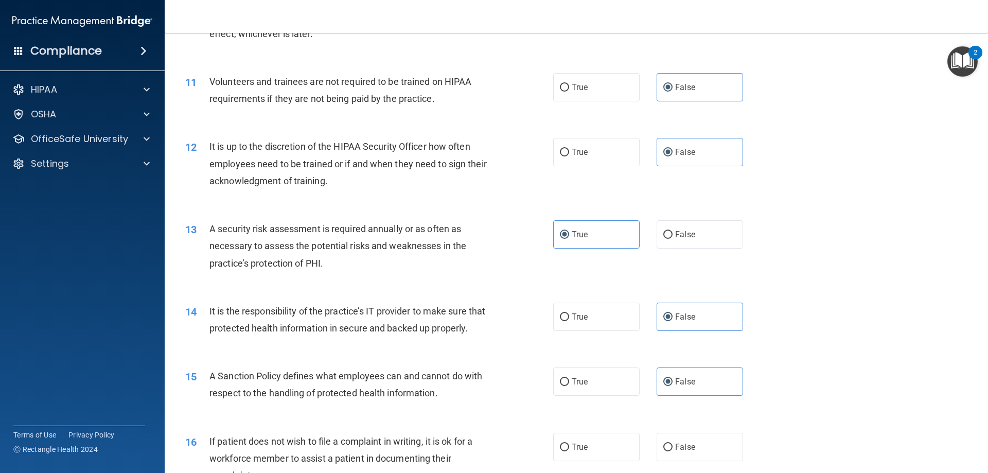
scroll to position [978, 0]
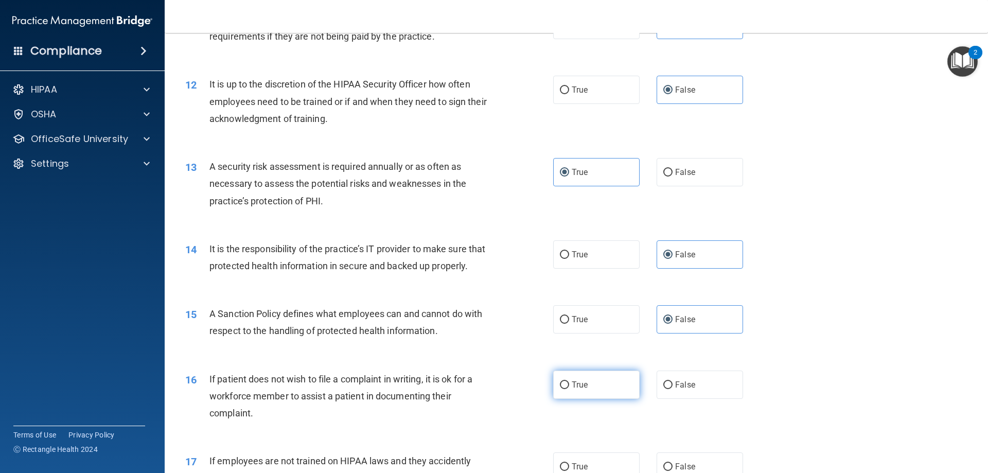
click at [593, 399] on label "True" at bounding box center [596, 384] width 86 height 28
click at [569, 389] on input "True" at bounding box center [564, 385] width 9 height 8
radio input "true"
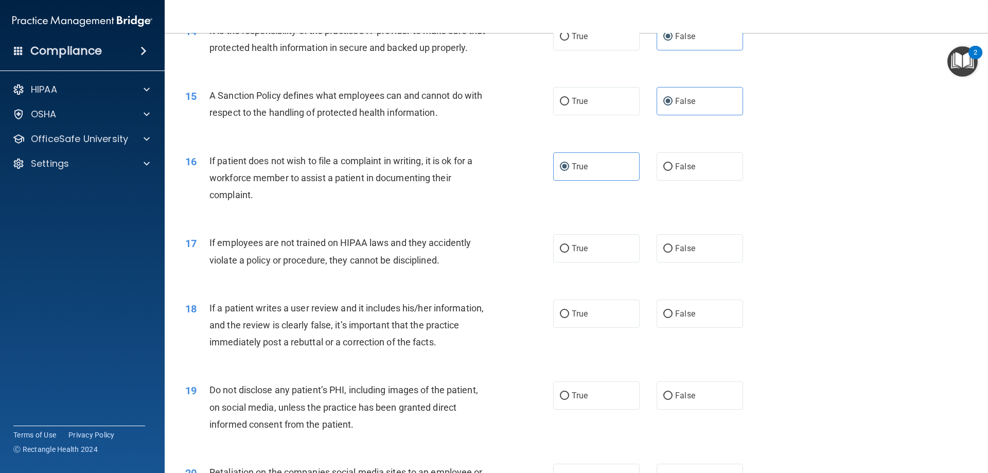
scroll to position [1235, 0]
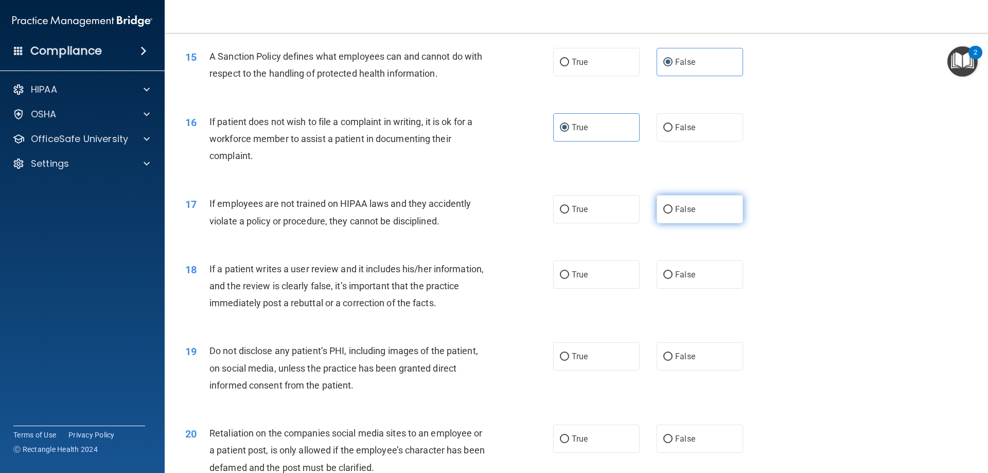
click at [682, 223] on label "False" at bounding box center [699, 209] width 86 height 28
click at [672, 214] on input "False" at bounding box center [667, 210] width 9 height 8
radio input "true"
click at [680, 279] on span "False" at bounding box center [685, 275] width 20 height 10
click at [672, 279] on input "False" at bounding box center [667, 275] width 9 height 8
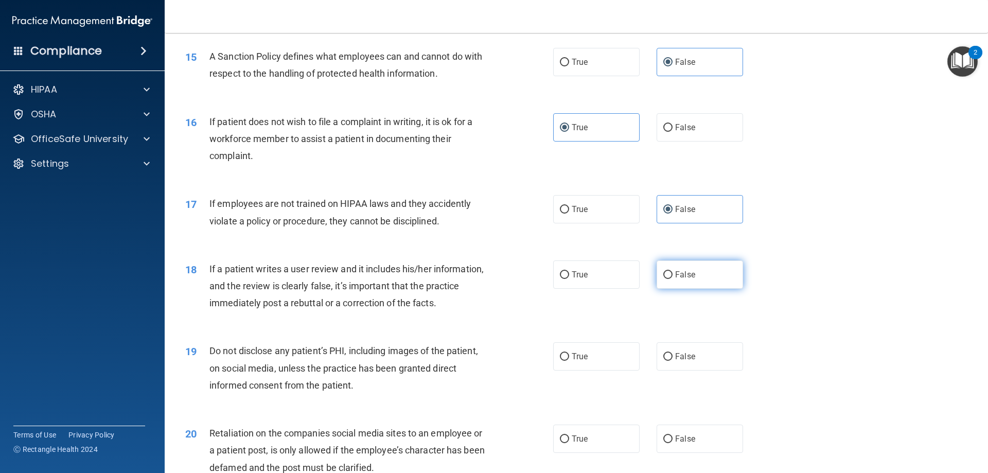
radio input "true"
drag, startPoint x: 596, startPoint y: 371, endPoint x: 738, endPoint y: 457, distance: 165.7
click at [602, 370] on label "True" at bounding box center [596, 356] width 86 height 28
click at [569, 361] on input "True" at bounding box center [564, 357] width 9 height 8
radio input "true"
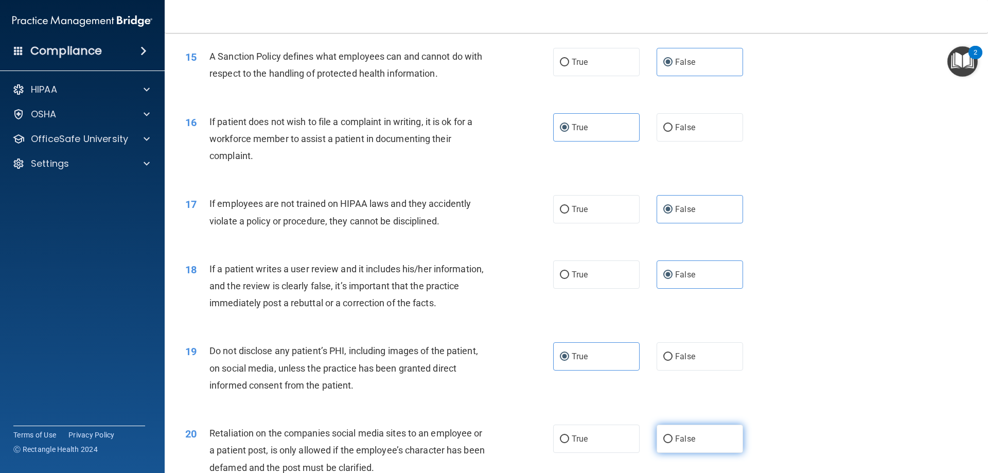
drag, startPoint x: 722, startPoint y: 453, endPoint x: 827, endPoint y: 411, distance: 113.1
click at [722, 453] on label "False" at bounding box center [699, 438] width 86 height 28
click at [672, 443] on input "False" at bounding box center [667, 439] width 9 height 8
radio input "true"
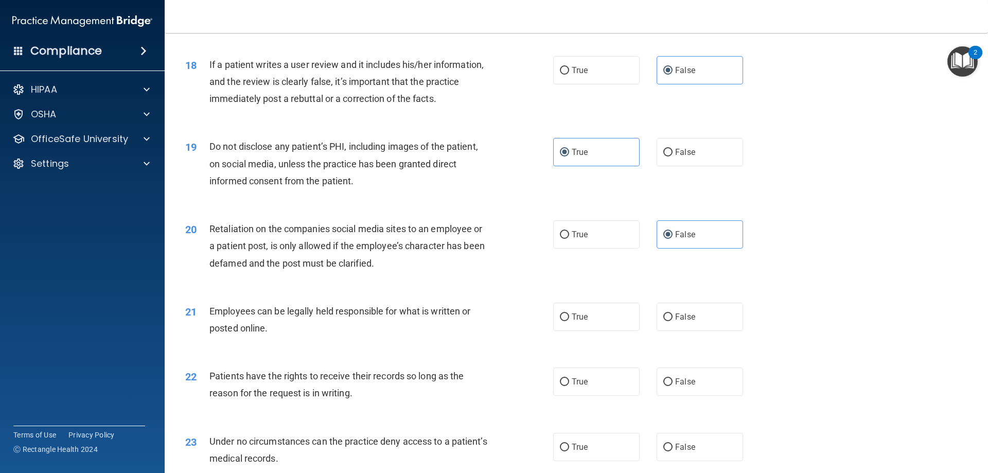
scroll to position [1441, 0]
drag, startPoint x: 562, startPoint y: 334, endPoint x: 743, endPoint y: 453, distance: 216.3
click at [563, 319] on input "True" at bounding box center [564, 316] width 9 height 8
radio input "true"
click at [700, 394] on label "False" at bounding box center [699, 380] width 86 height 28
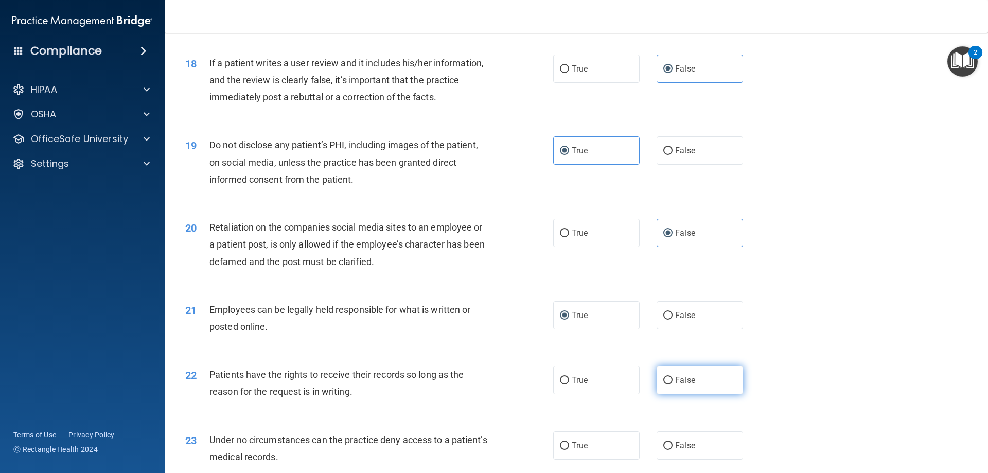
click at [672, 384] on input "False" at bounding box center [667, 381] width 9 height 8
radio input "true"
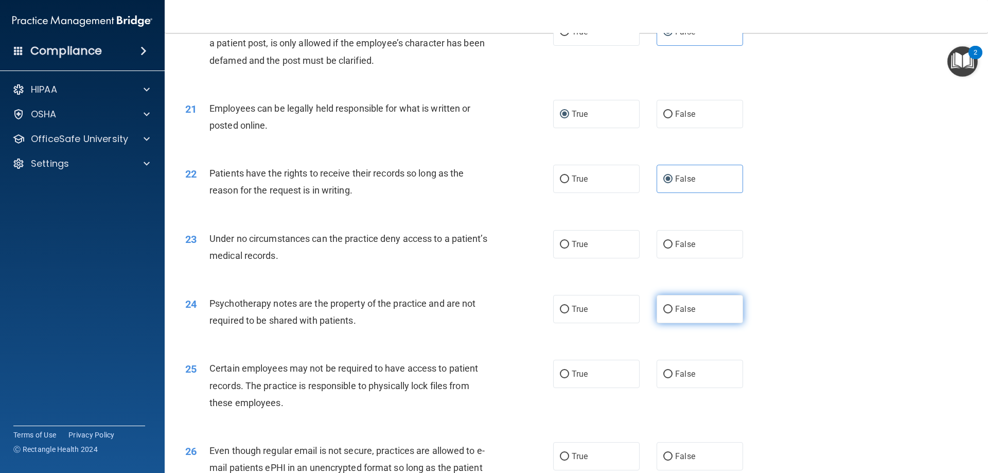
scroll to position [1646, 0]
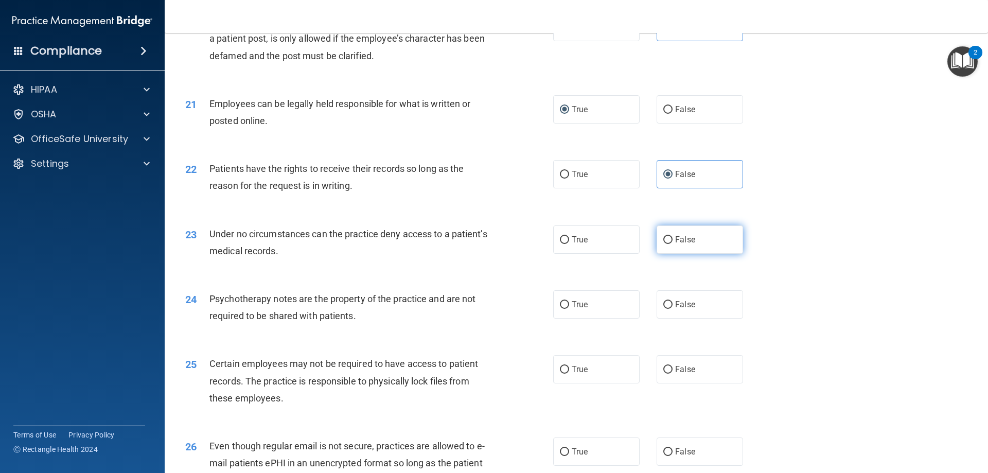
click at [688, 244] on span "False" at bounding box center [685, 240] width 20 height 10
click at [672, 244] on input "False" at bounding box center [667, 240] width 9 height 8
radio input "true"
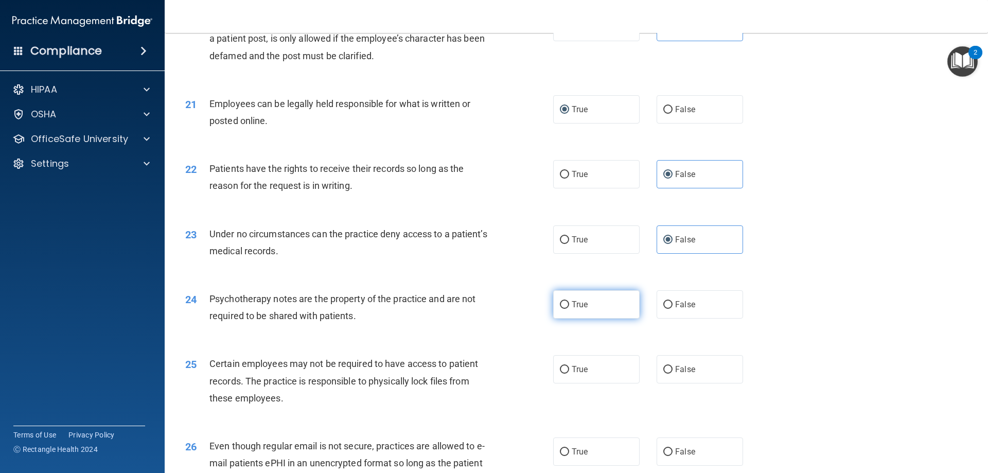
click at [612, 318] on label "True" at bounding box center [596, 304] width 86 height 28
click at [569, 309] on input "True" at bounding box center [564, 305] width 9 height 8
radio input "true"
click at [576, 383] on label "True" at bounding box center [596, 369] width 86 height 28
click at [569, 374] on input "True" at bounding box center [564, 370] width 9 height 8
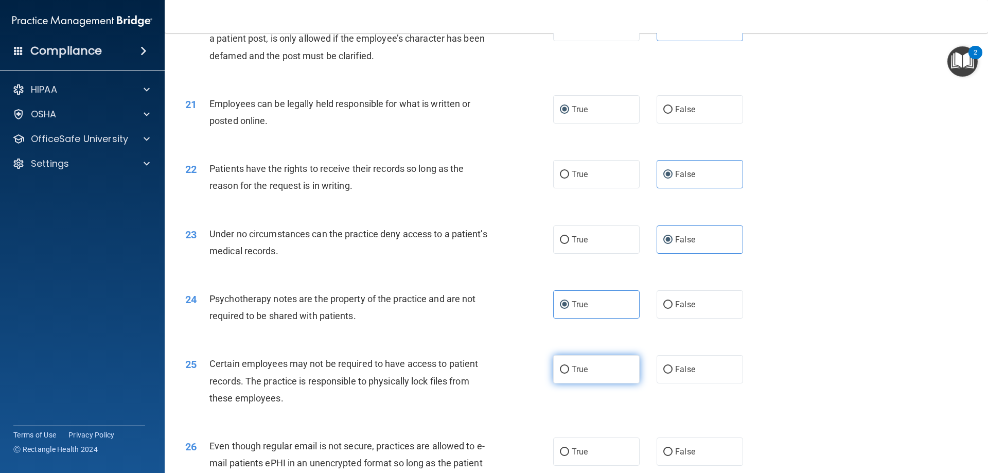
radio input "true"
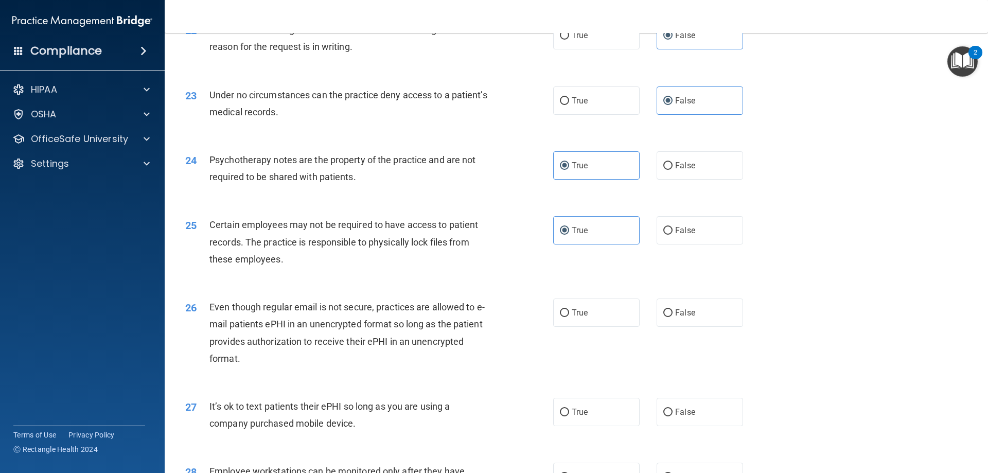
scroll to position [1801, 0]
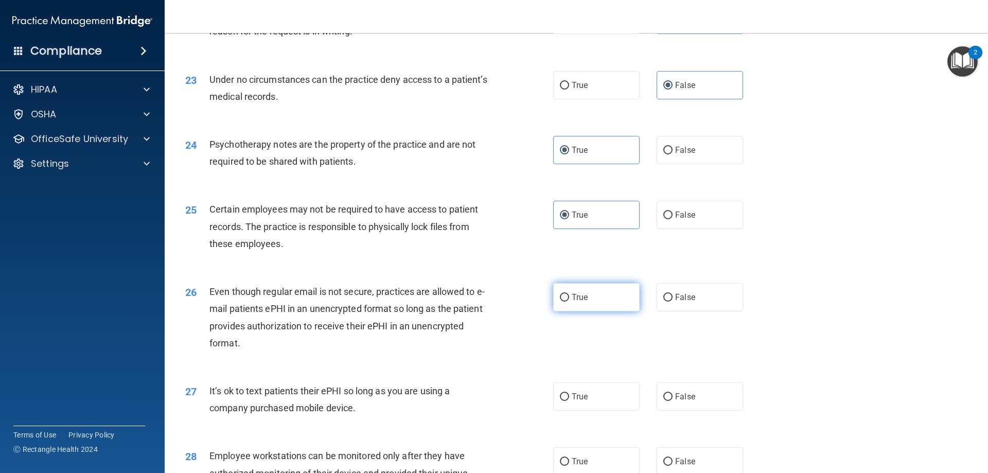
click at [603, 309] on label "True" at bounding box center [596, 297] width 86 height 28
click at [569, 301] on input "True" at bounding box center [564, 298] width 9 height 8
radio input "true"
click at [676, 401] on span "False" at bounding box center [685, 397] width 20 height 10
click at [672, 401] on input "False" at bounding box center [667, 397] width 9 height 8
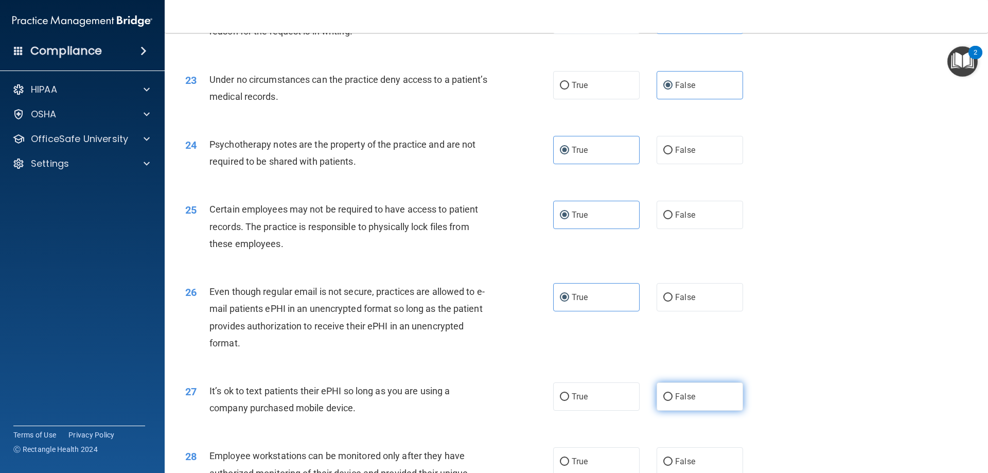
radio input "true"
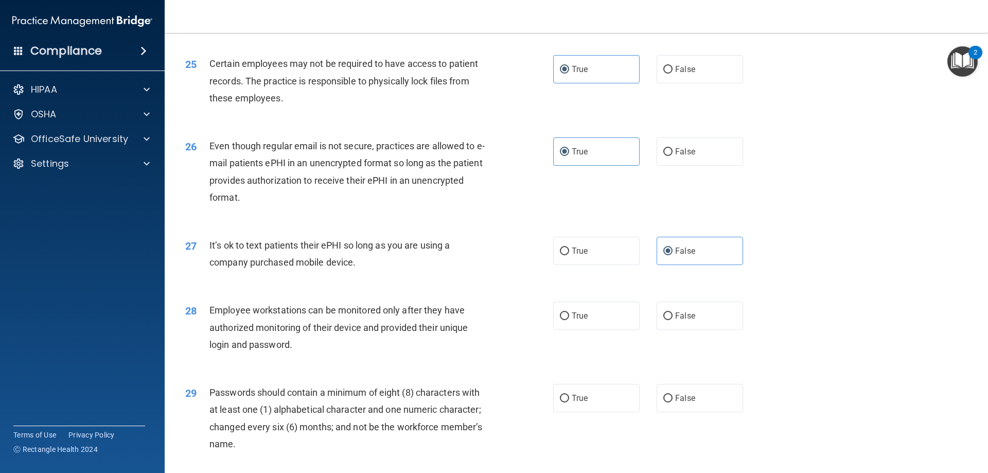
scroll to position [1955, 0]
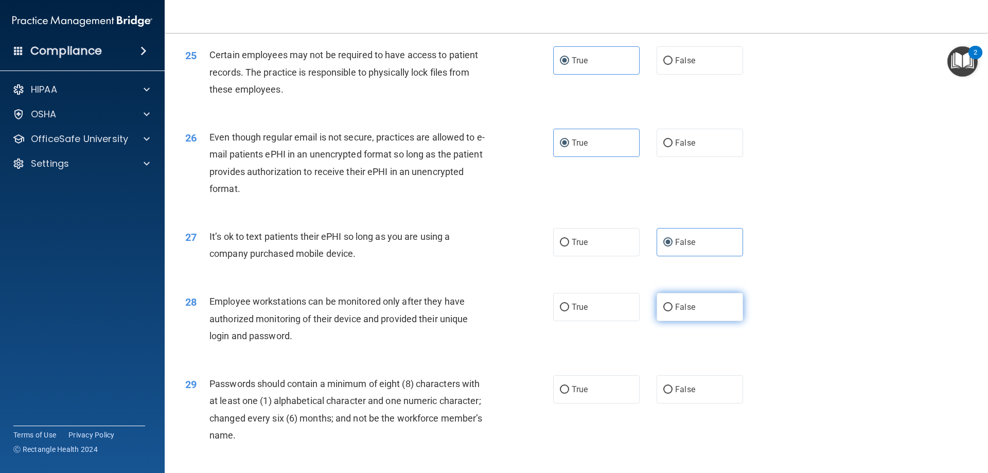
click at [676, 312] on span "False" at bounding box center [685, 307] width 20 height 10
click at [672, 311] on input "False" at bounding box center [667, 308] width 9 height 8
radio input "true"
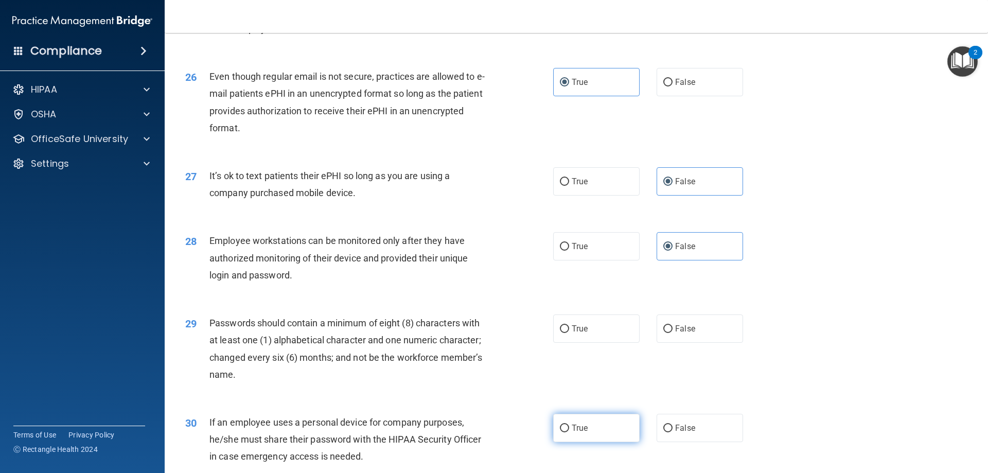
scroll to position [2109, 0]
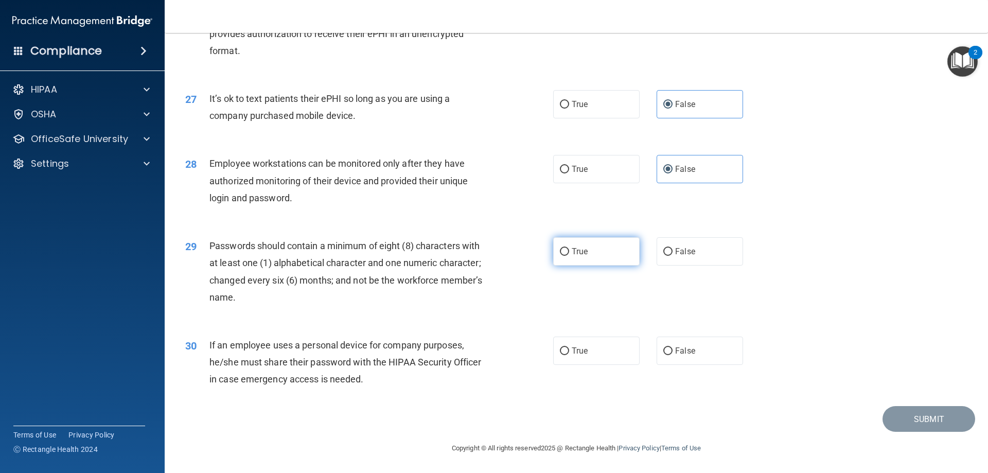
drag, startPoint x: 585, startPoint y: 259, endPoint x: 687, endPoint y: 356, distance: 139.7
click at [587, 259] on label "True" at bounding box center [596, 251] width 86 height 28
click at [569, 256] on input "True" at bounding box center [564, 252] width 9 height 8
radio input "true"
drag, startPoint x: 688, startPoint y: 358, endPoint x: 862, endPoint y: 388, distance: 176.1
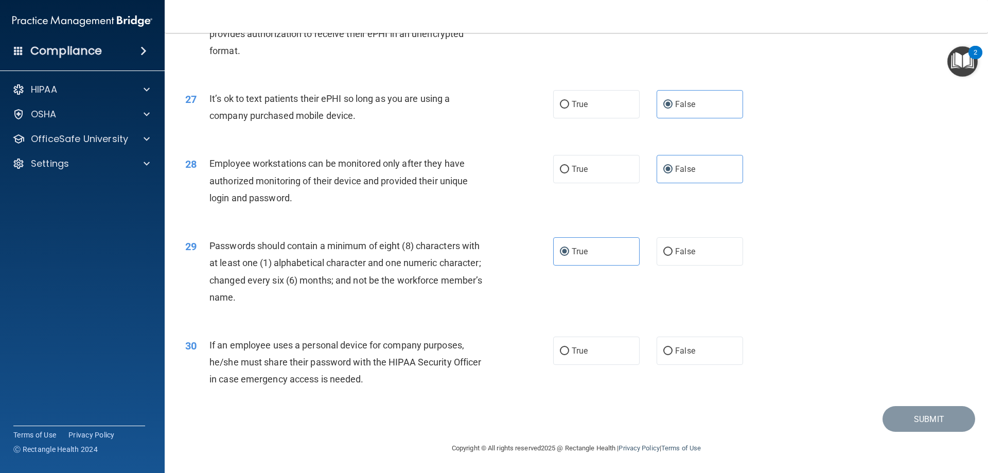
click at [688, 358] on label "False" at bounding box center [699, 350] width 86 height 28
click at [672, 355] on input "False" at bounding box center [667, 351] width 9 height 8
radio input "true"
click at [925, 417] on button "Submit" at bounding box center [928, 419] width 93 height 26
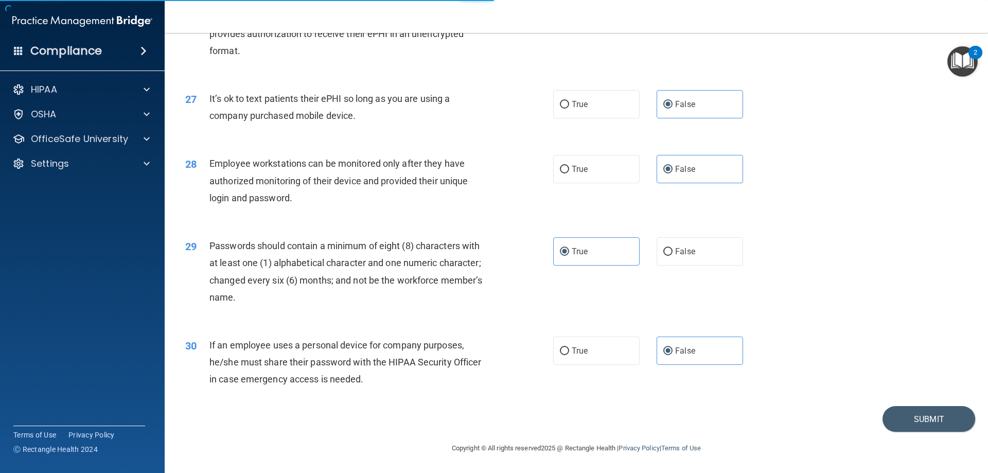
click at [942, 287] on div "29 Passwords should contain a minimum of eight (8) characters with at least one…" at bounding box center [575, 273] width 797 height 99
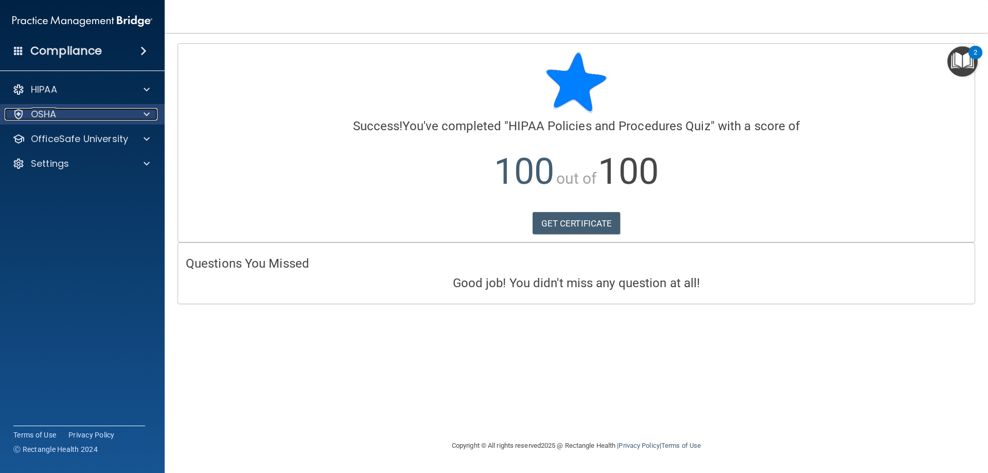
click at [87, 113] on div "OSHA" at bounding box center [69, 114] width 128 height 12
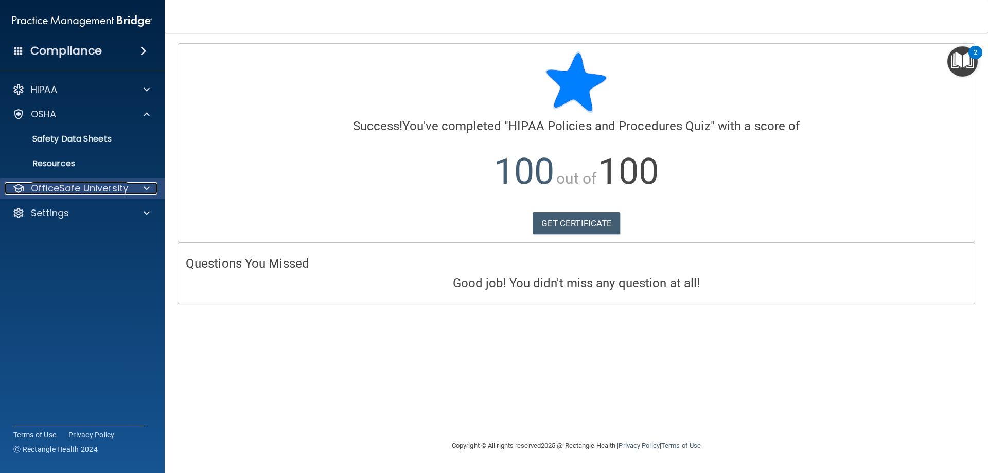
click at [120, 193] on p "OfficeSafe University" at bounding box center [79, 188] width 97 height 12
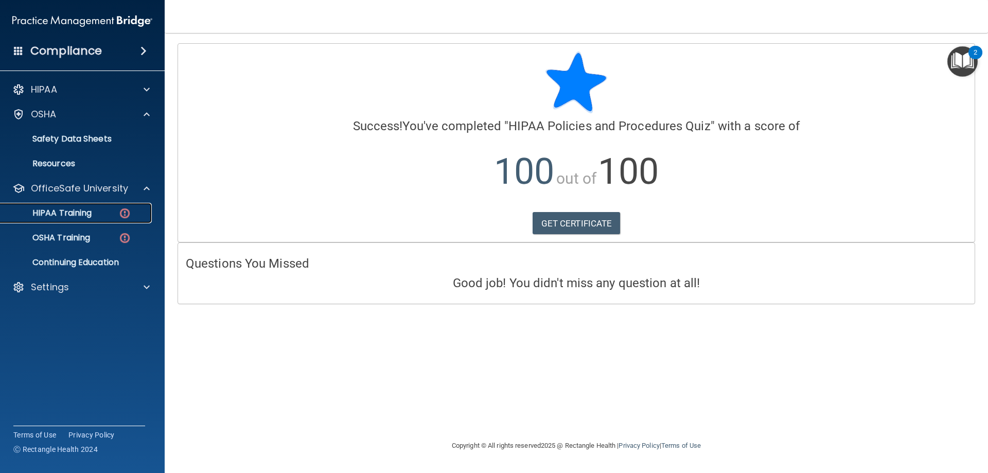
click at [118, 221] on link "HIPAA Training" at bounding box center [71, 213] width 162 height 21
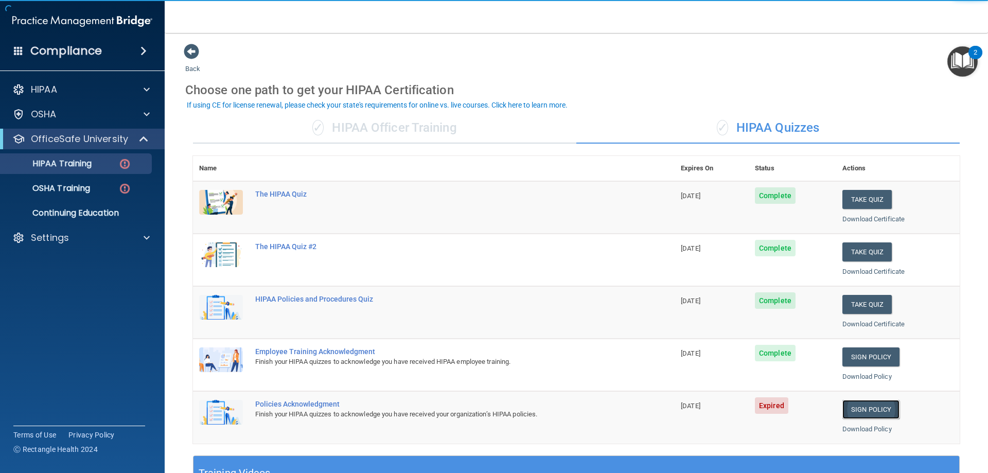
click at [867, 416] on link "Sign Policy" at bounding box center [870, 409] width 57 height 19
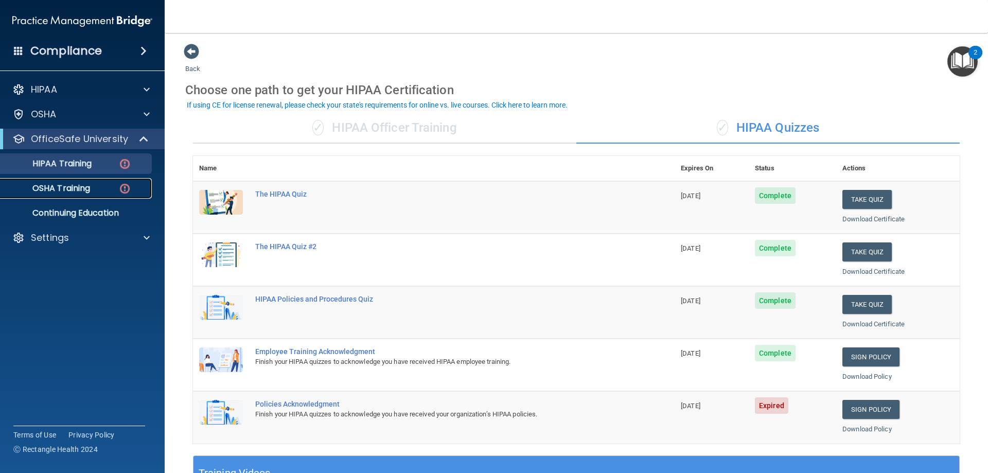
click at [78, 187] on p "OSHA Training" at bounding box center [48, 188] width 83 height 10
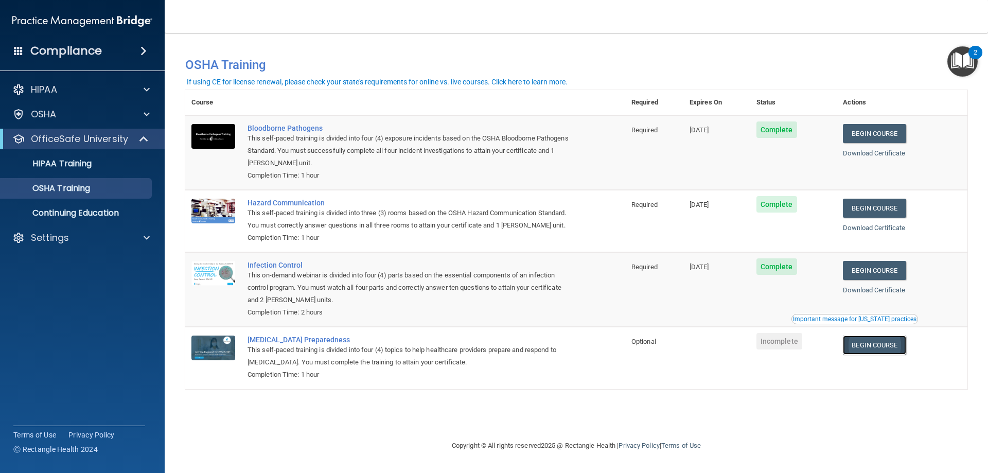
click at [880, 347] on link "Begin Course" at bounding box center [874, 344] width 63 height 19
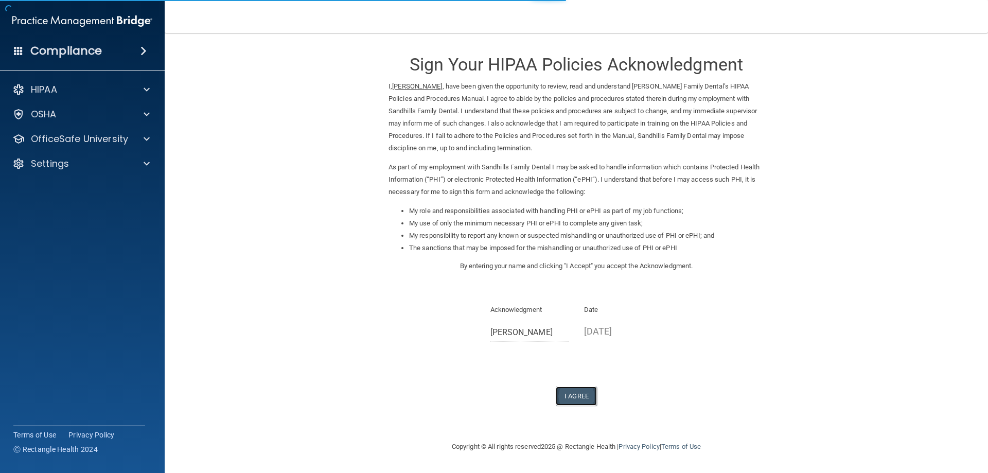
click at [566, 396] on button "I Agree" at bounding box center [576, 395] width 41 height 19
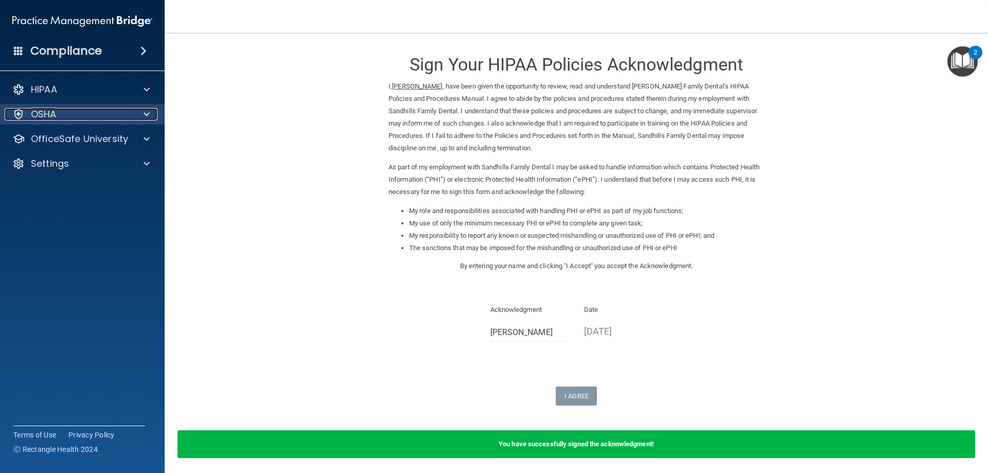
click at [112, 115] on div "OSHA" at bounding box center [69, 114] width 128 height 12
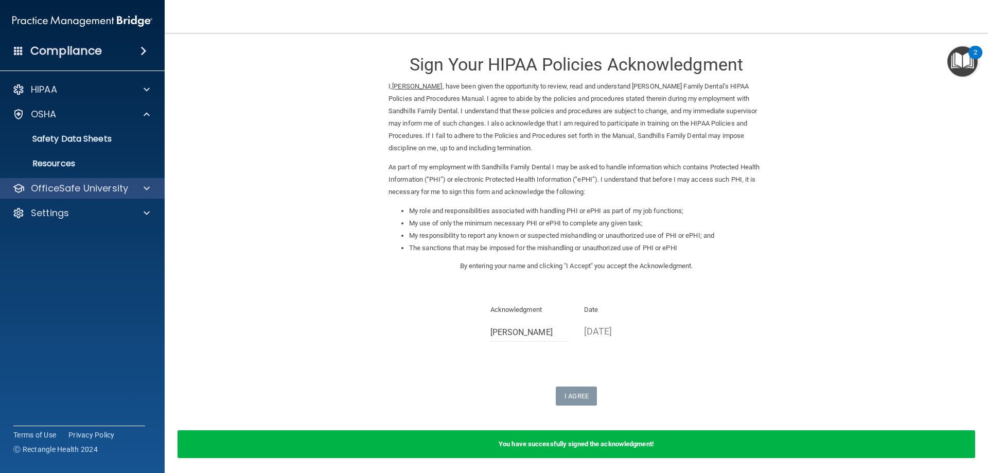
click at [133, 197] on div "OfficeSafe University" at bounding box center [82, 188] width 165 height 21
click at [147, 188] on span at bounding box center [147, 188] width 6 height 12
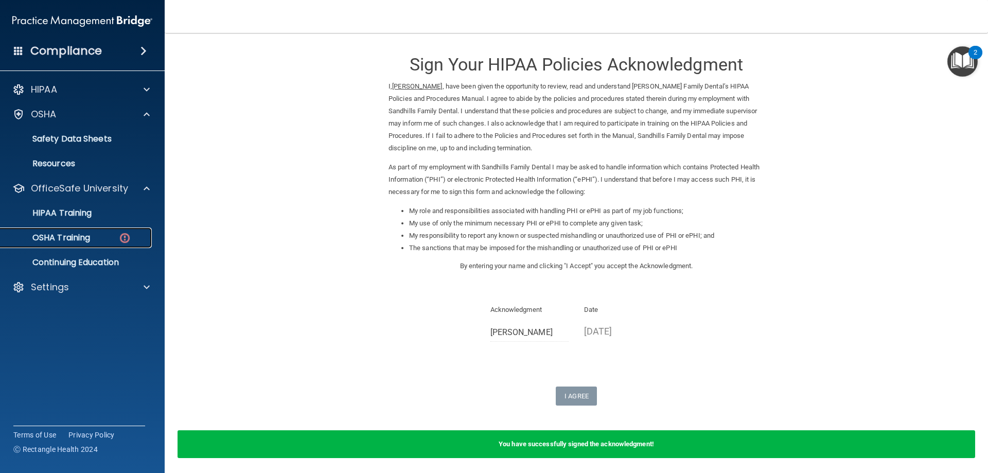
click at [106, 234] on div "OSHA Training" at bounding box center [77, 238] width 140 height 10
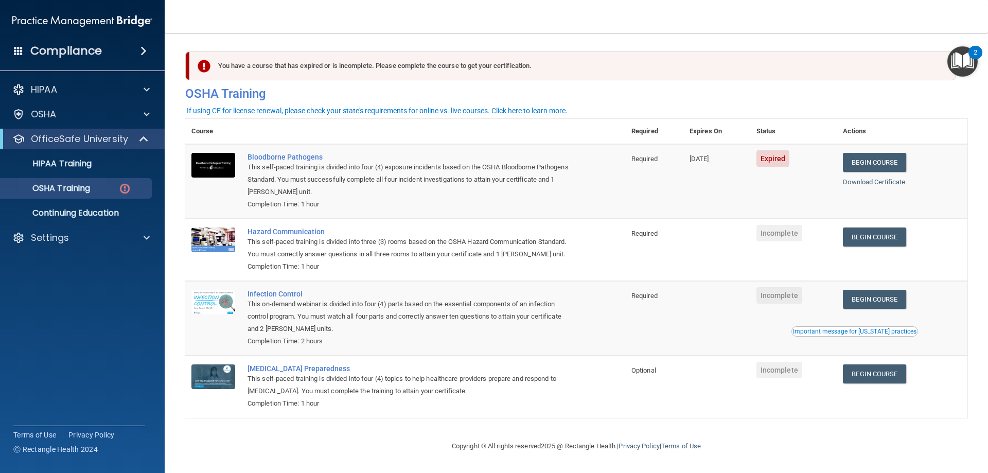
click at [870, 174] on td "Begin Course Download Certificate" at bounding box center [902, 181] width 131 height 75
click at [869, 166] on link "Begin Course" at bounding box center [874, 162] width 63 height 19
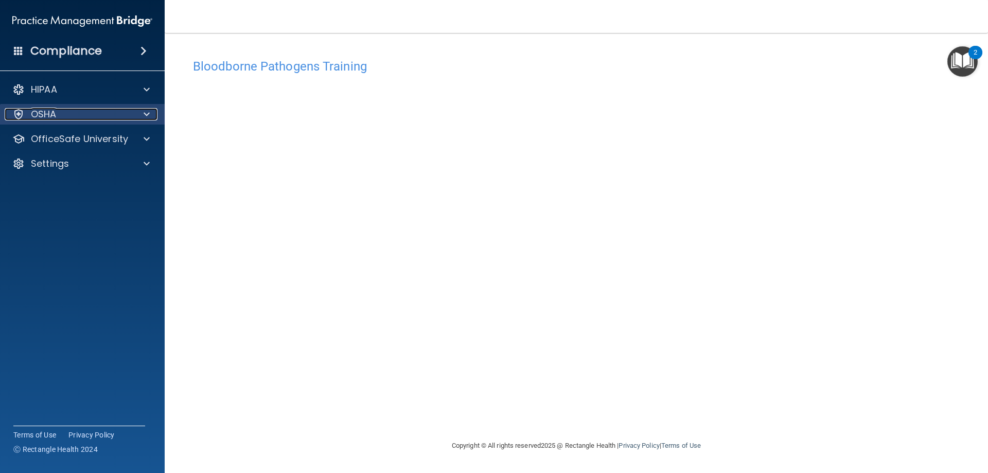
click at [113, 119] on div "OSHA" at bounding box center [69, 114] width 128 height 12
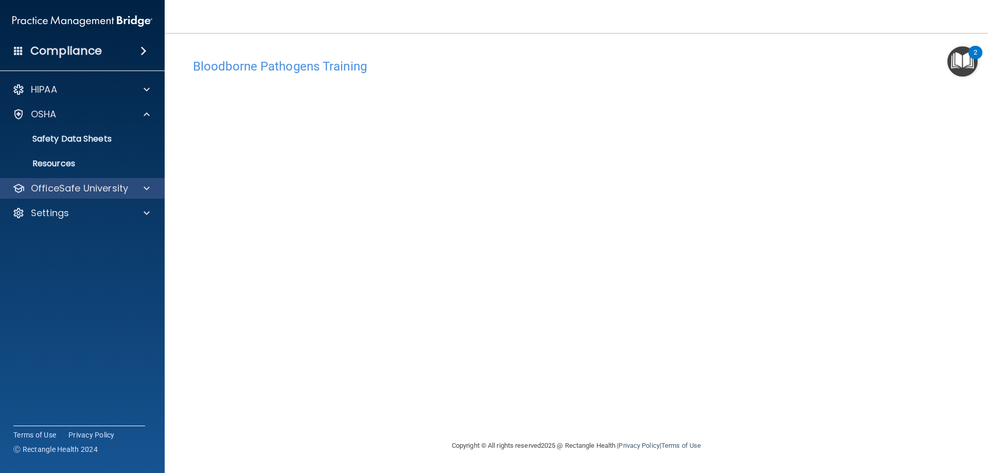
click at [128, 182] on div "OfficeSafe University" at bounding box center [82, 188] width 165 height 21
click at [150, 193] on div at bounding box center [145, 188] width 26 height 12
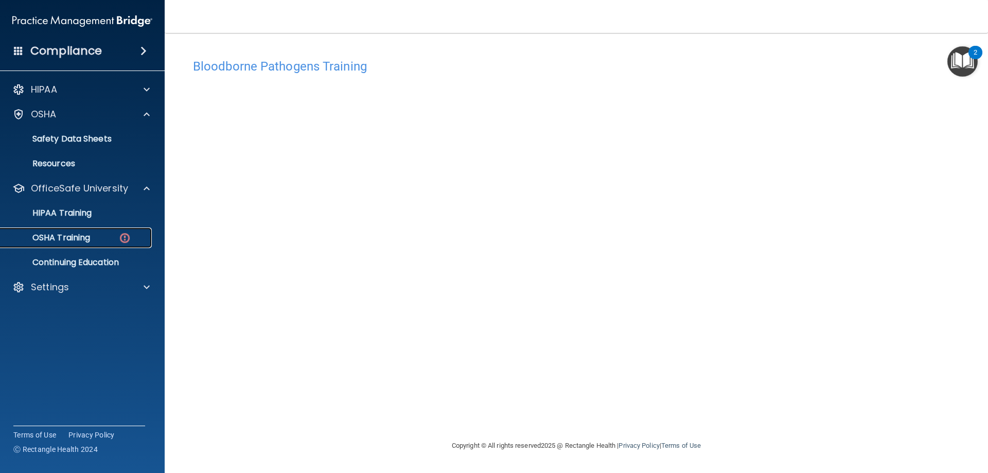
click at [115, 240] on div "OSHA Training" at bounding box center [77, 238] width 140 height 10
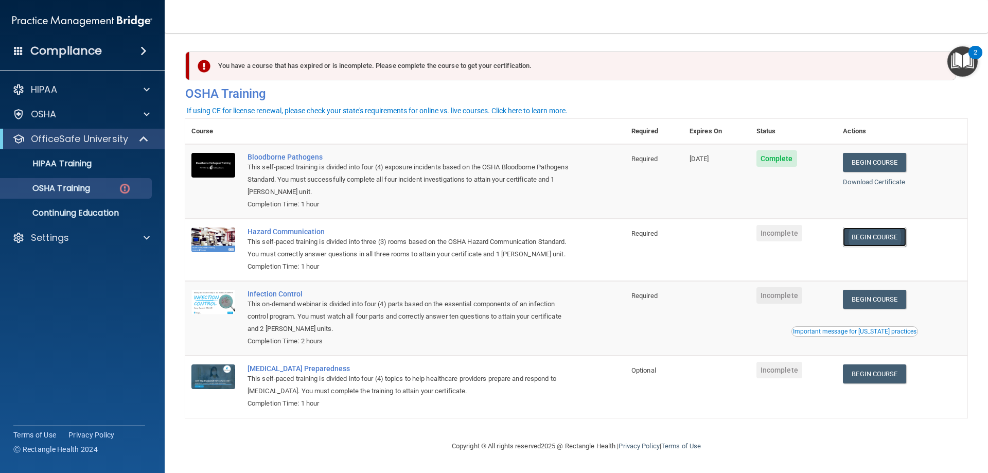
click at [861, 243] on link "Begin Course" at bounding box center [874, 236] width 63 height 19
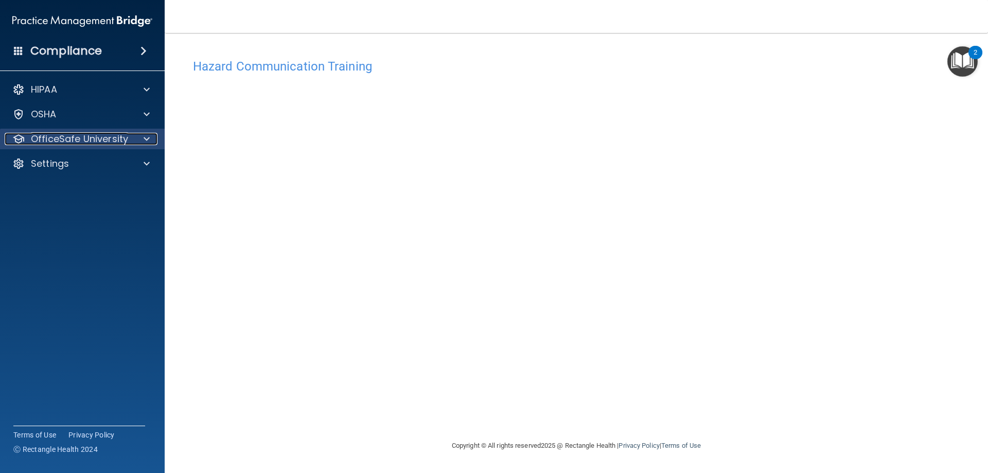
click at [115, 139] on p "OfficeSafe University" at bounding box center [79, 139] width 97 height 12
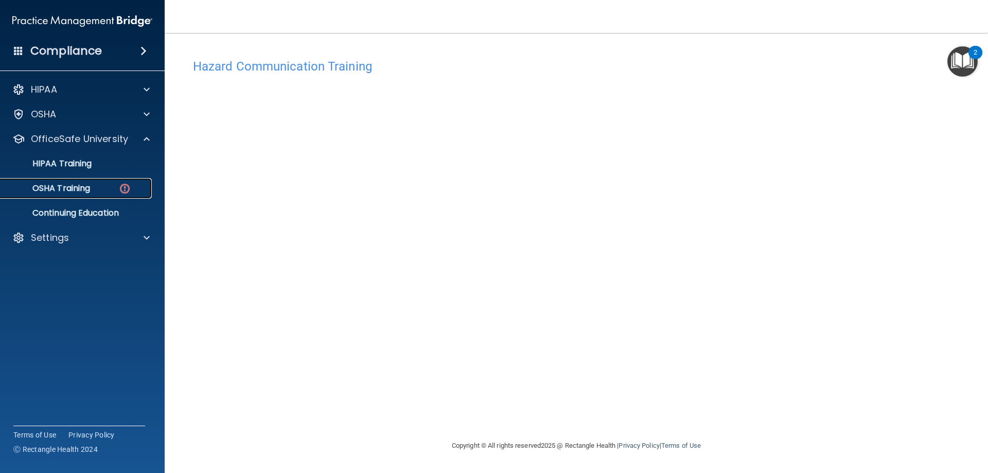
click at [110, 185] on div "OSHA Training" at bounding box center [77, 188] width 140 height 10
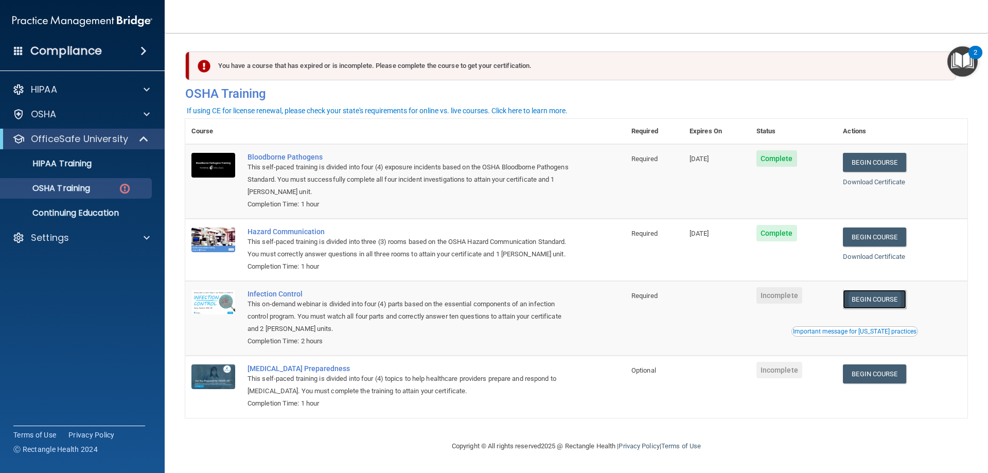
click at [869, 309] on link "Begin Course" at bounding box center [874, 299] width 63 height 19
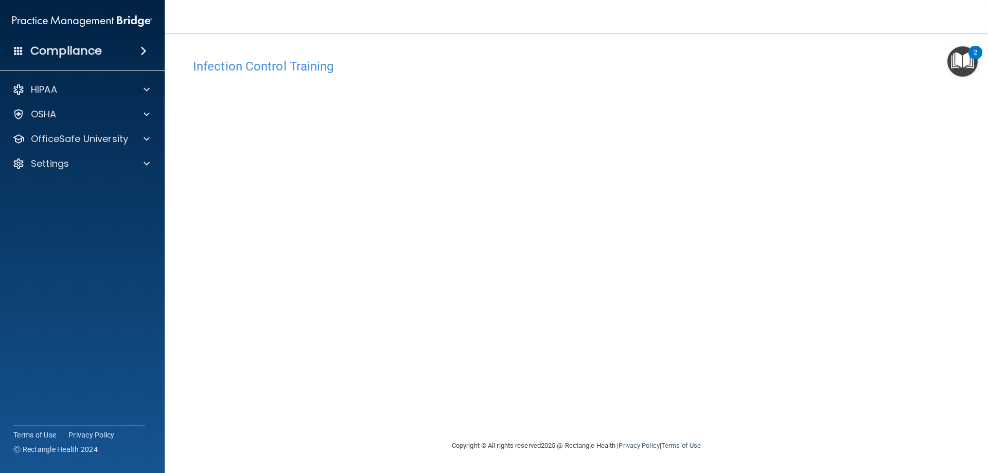
click at [554, 413] on div "Infection Control Training This course doesn’t expire until . Are you sure you …" at bounding box center [576, 247] width 782 height 386
click at [384, 404] on div "Infection Control Training This course doesn’t expire until . Are you sure you …" at bounding box center [576, 247] width 782 height 386
click at [118, 134] on p "OfficeSafe University" at bounding box center [79, 139] width 97 height 12
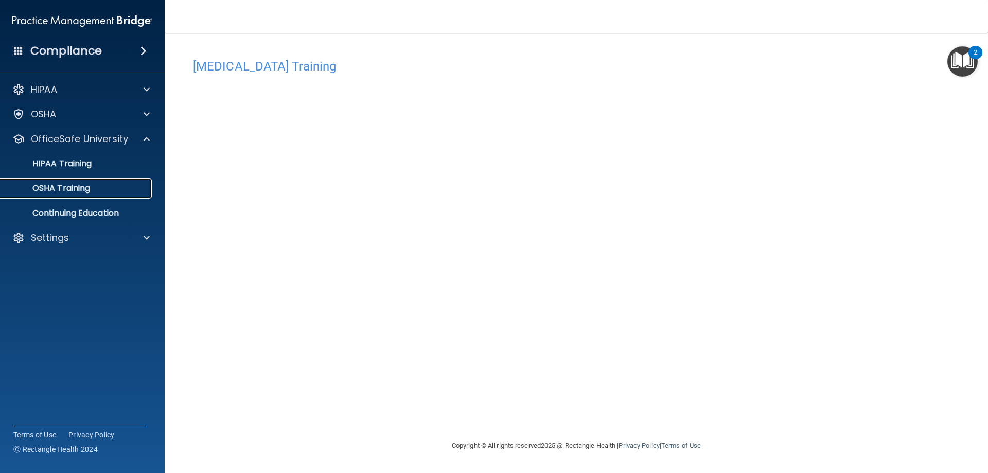
click at [78, 195] on link "OSHA Training" at bounding box center [71, 188] width 162 height 21
